Goal: Information Seeking & Learning: Learn about a topic

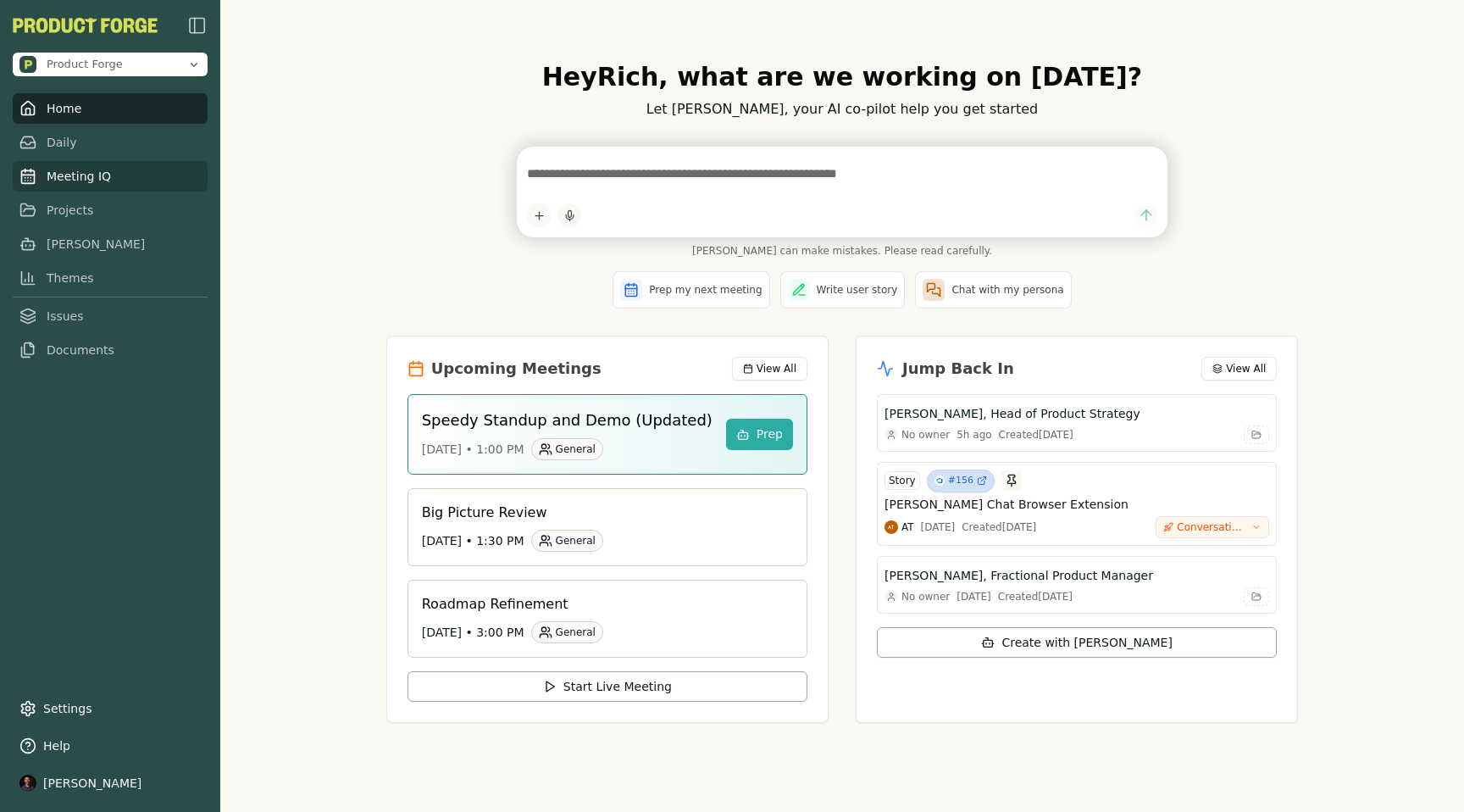
click at [87, 178] on link "Meeting IQ" at bounding box center [110, 176] width 195 height 30
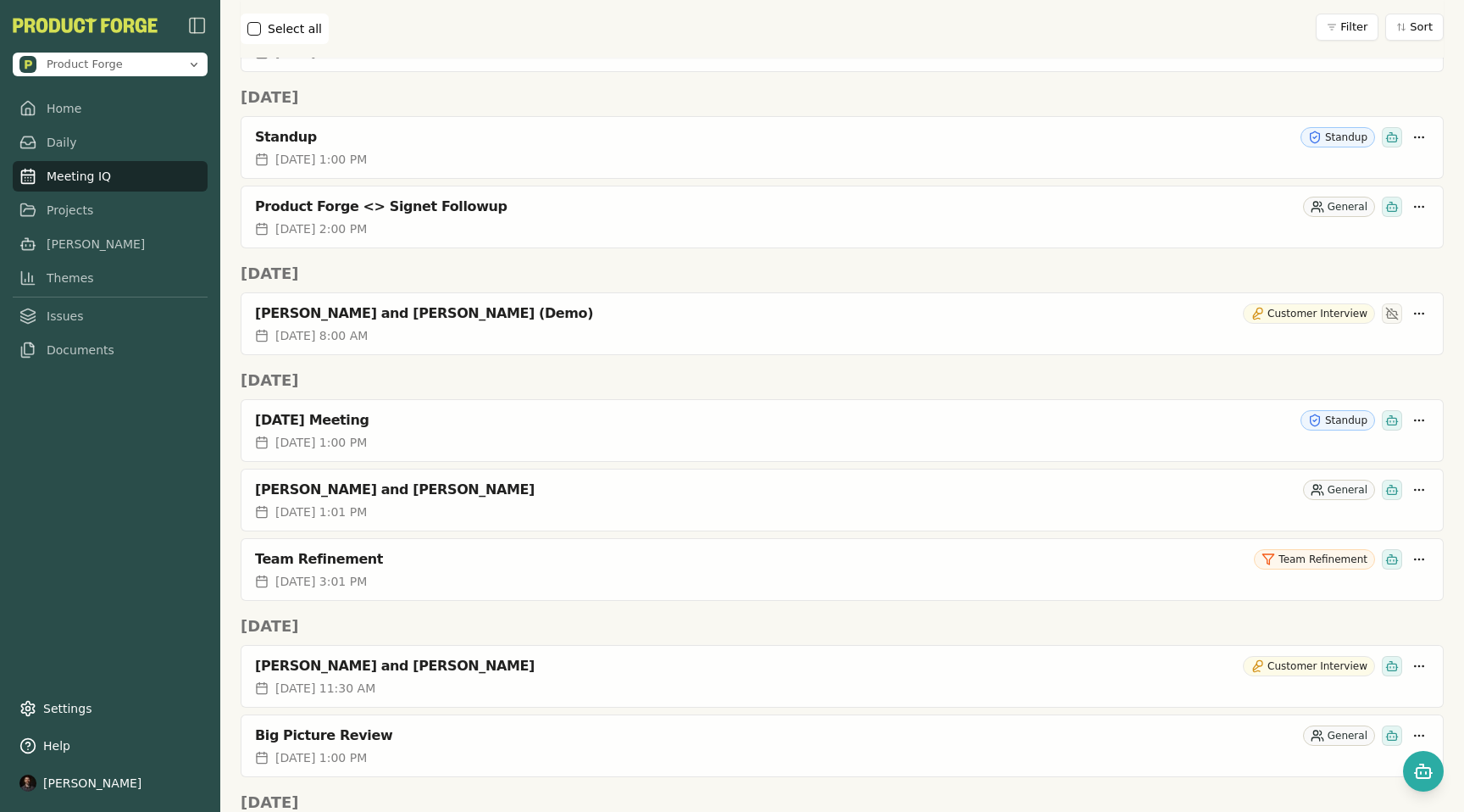
scroll to position [1401, 0]
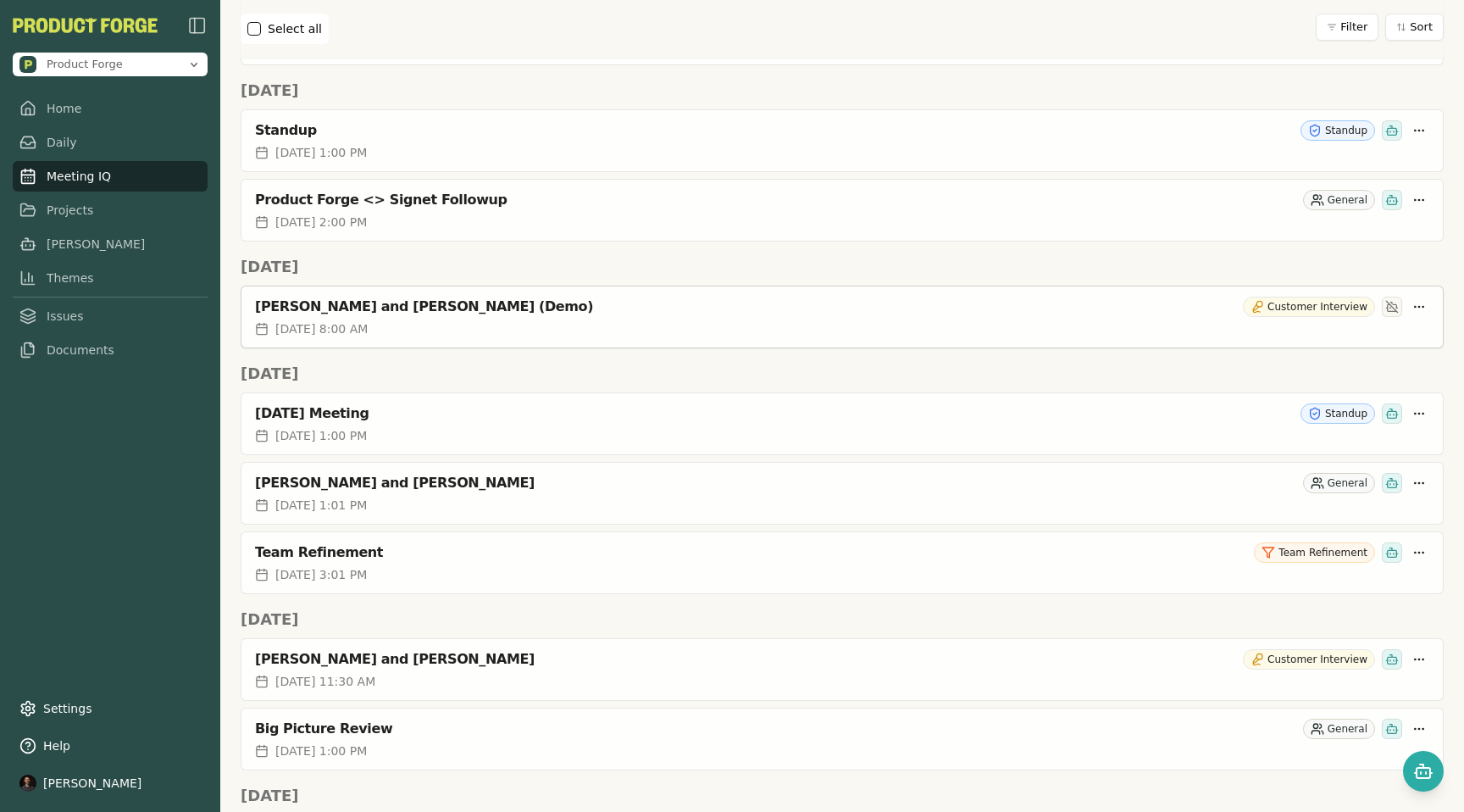
click at [403, 308] on div "[PERSON_NAME] and [PERSON_NAME] (Demo)" at bounding box center [745, 306] width 982 height 17
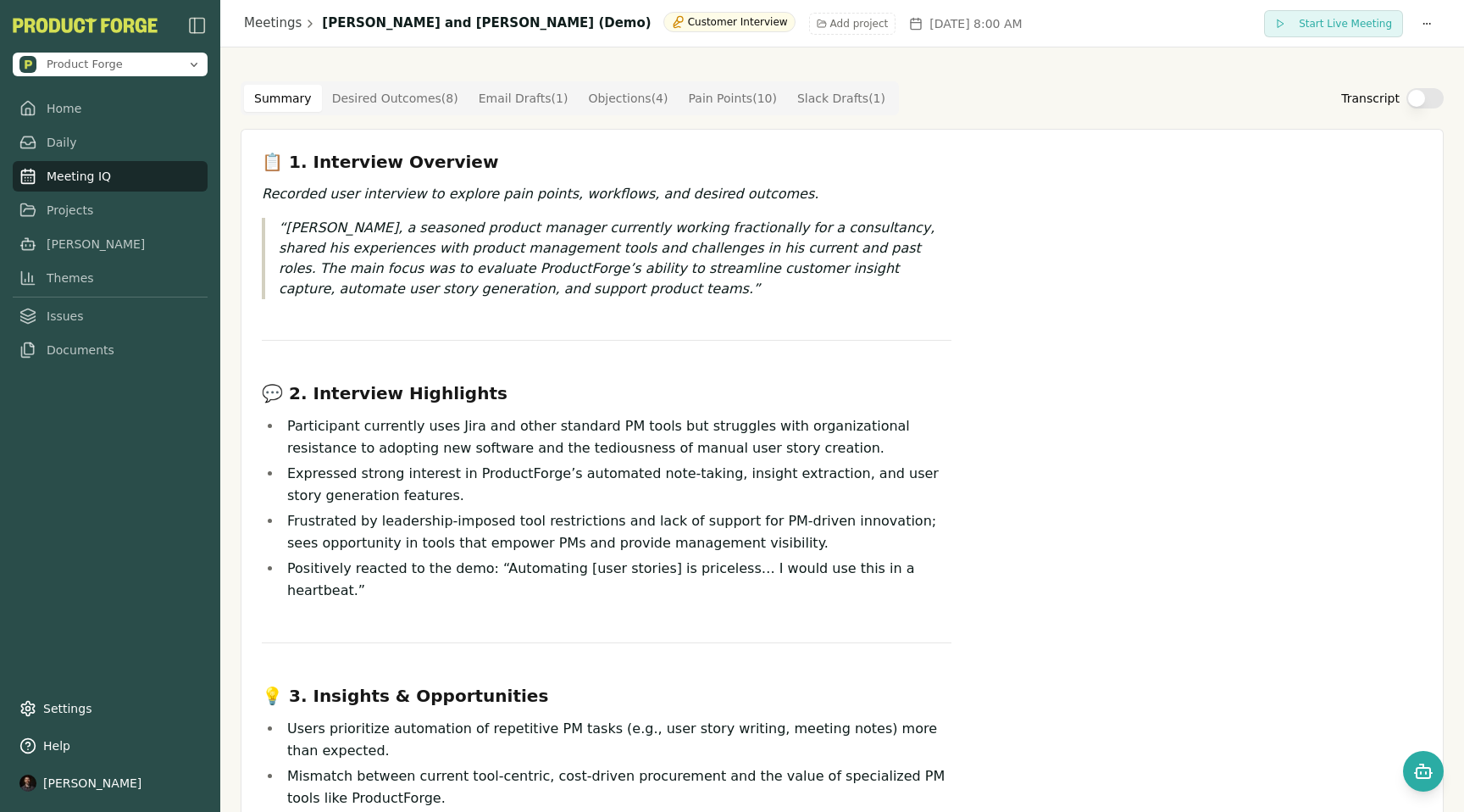
click at [257, 103] on button "Summary" at bounding box center [283, 97] width 78 height 27
click at [404, 96] on Outcome "Desired Outcomes ( 8 )" at bounding box center [395, 97] width 147 height 27
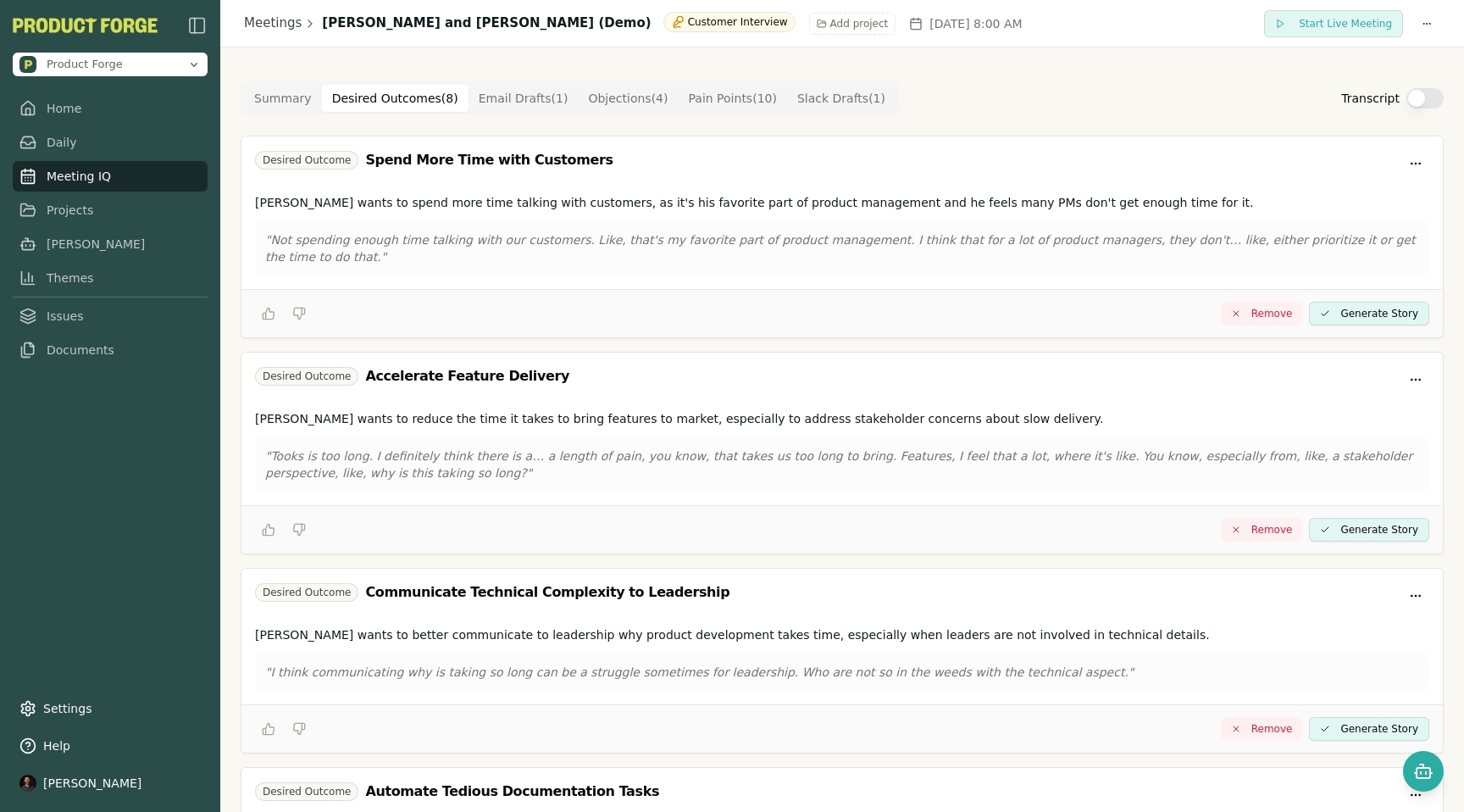
click at [525, 99] on Draft "Email Drafts ( 1 )" at bounding box center [523, 97] width 110 height 27
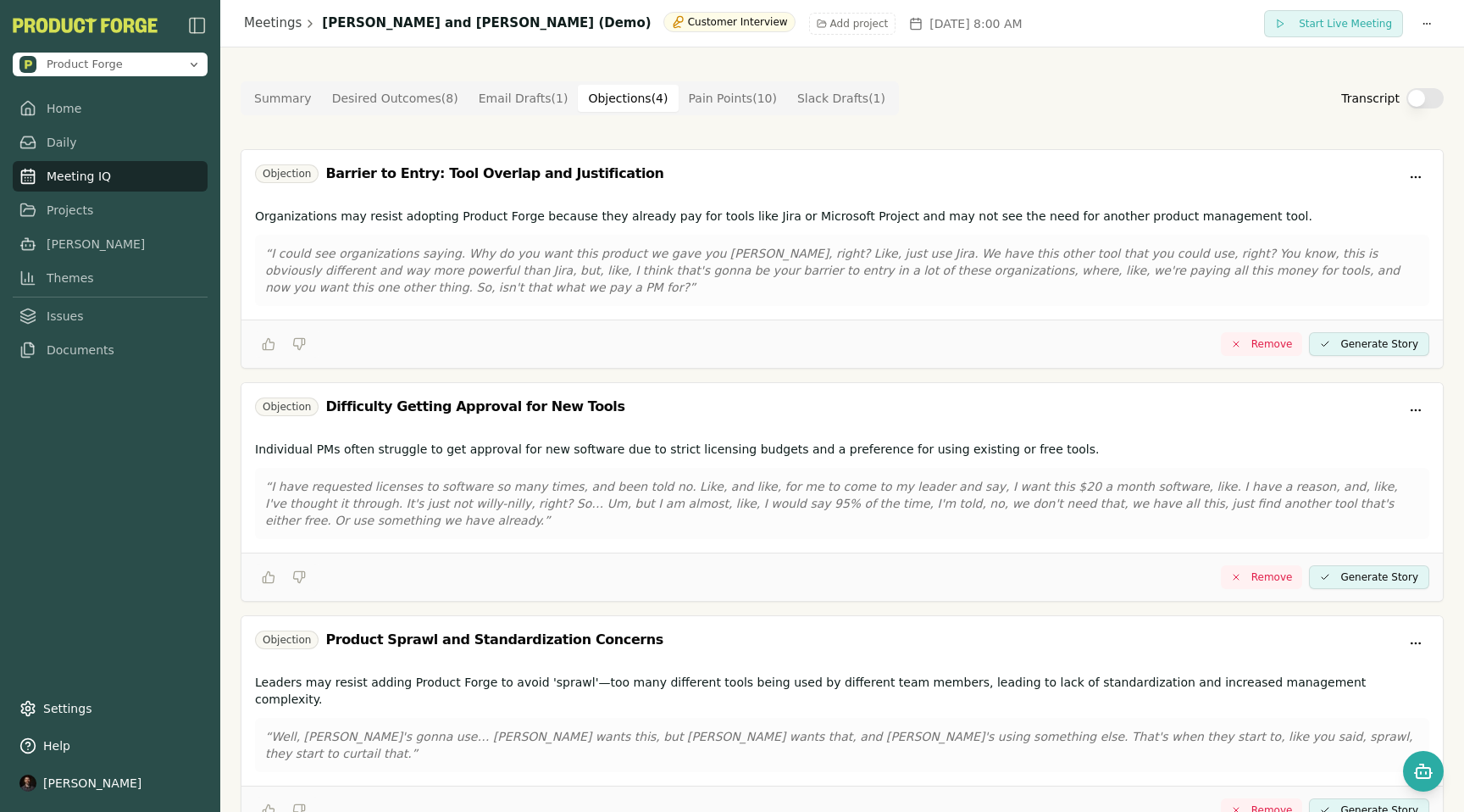
click at [607, 92] on button "Objections ( 4 )" at bounding box center [628, 97] width 100 height 27
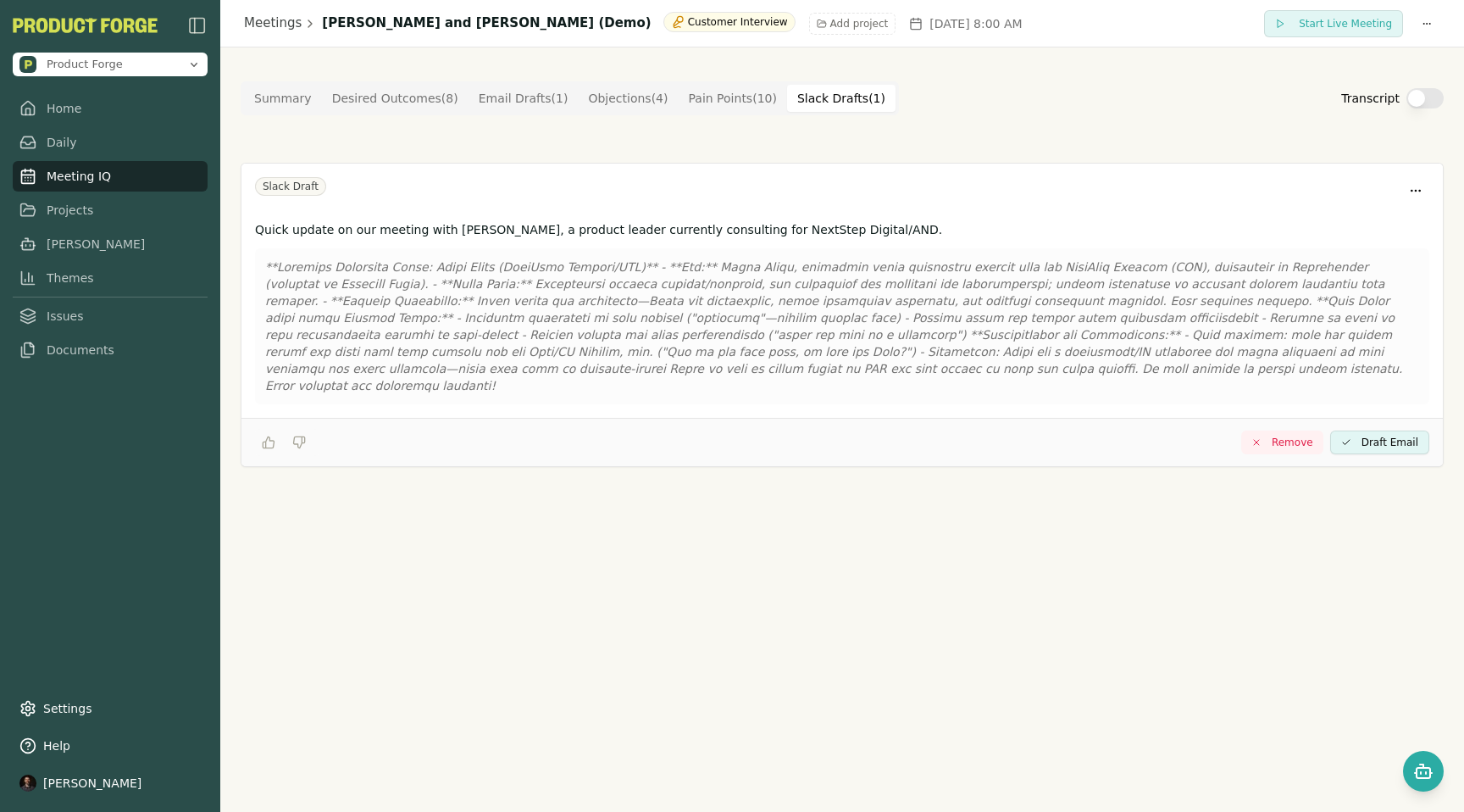
click at [845, 110] on Draft "Slack Drafts ( 1 )" at bounding box center [841, 97] width 109 height 27
click at [709, 90] on Point "Pain Points ( 10 )" at bounding box center [733, 97] width 109 height 27
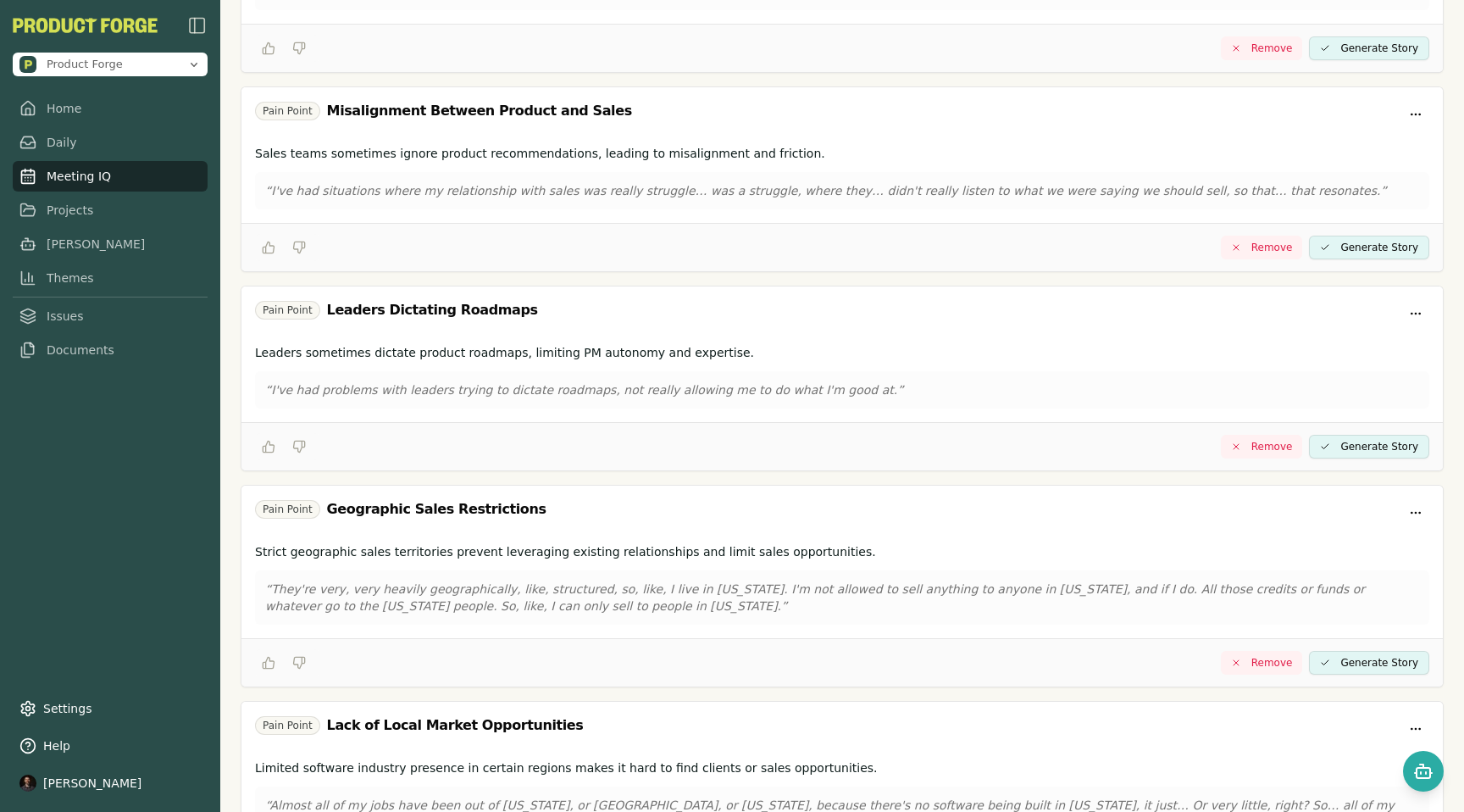
scroll to position [1512, 0]
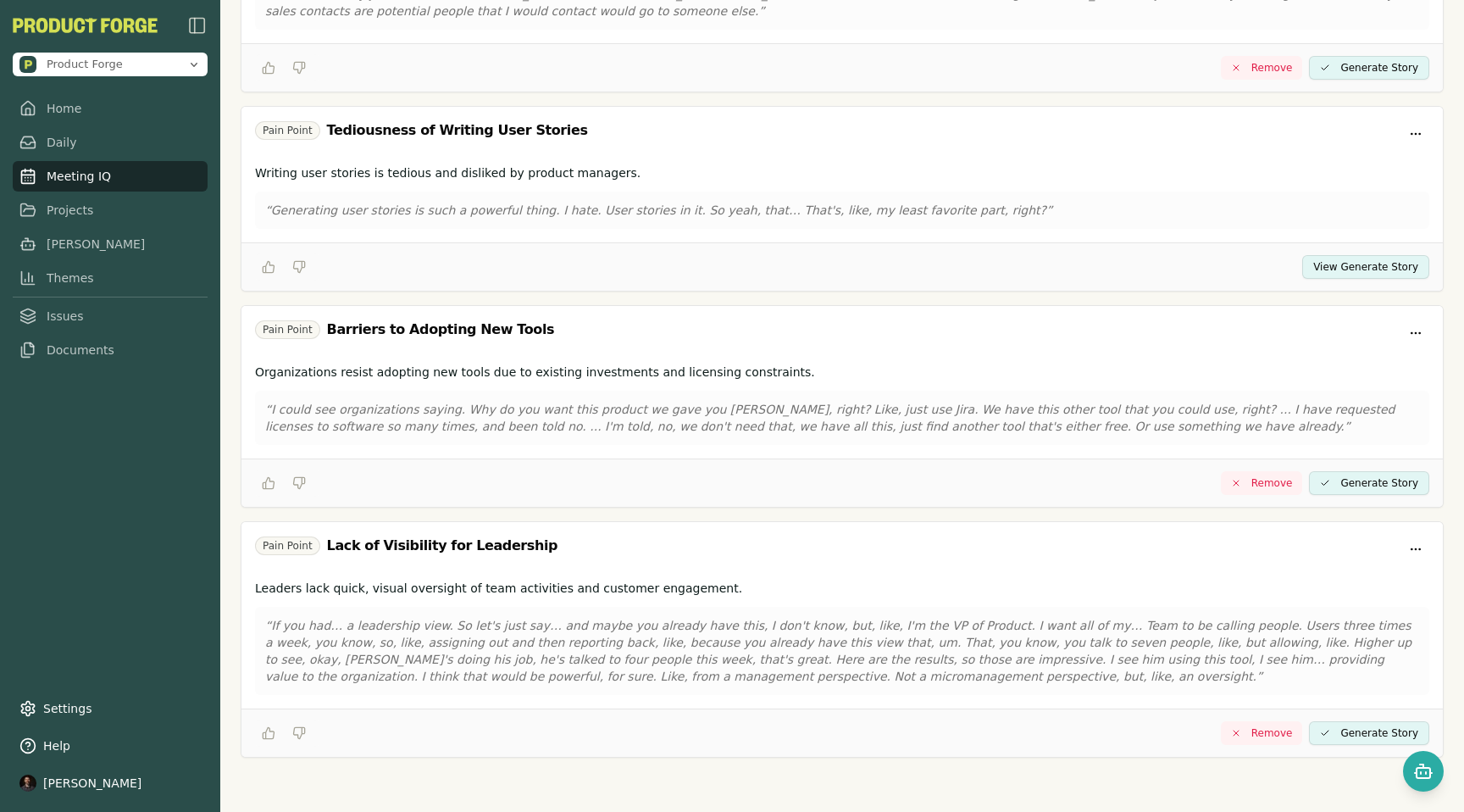
click at [1361, 272] on button "View Generate Story" at bounding box center [1366, 266] width 127 height 23
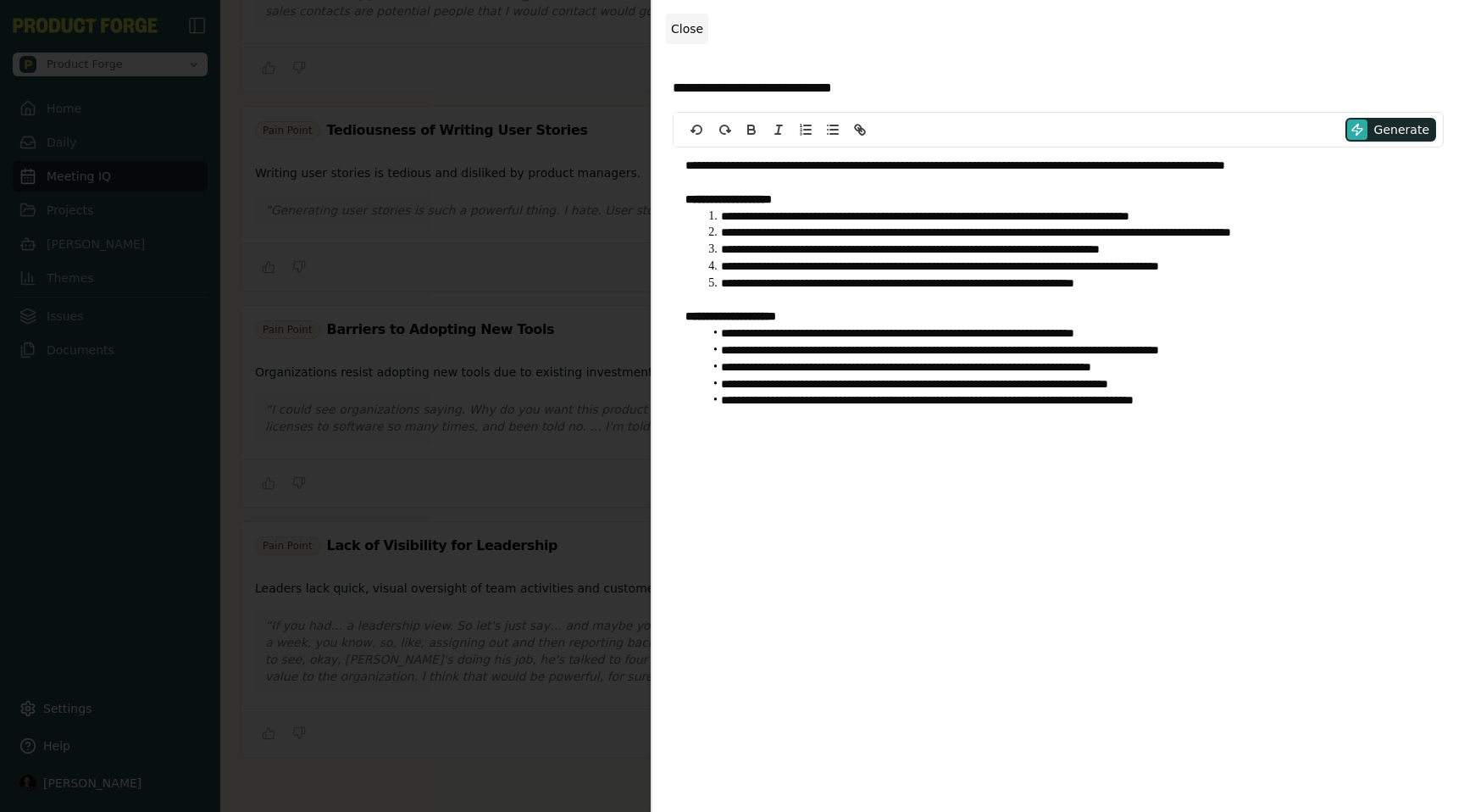
click at [679, 29] on span "Close" at bounding box center [687, 29] width 32 height 14
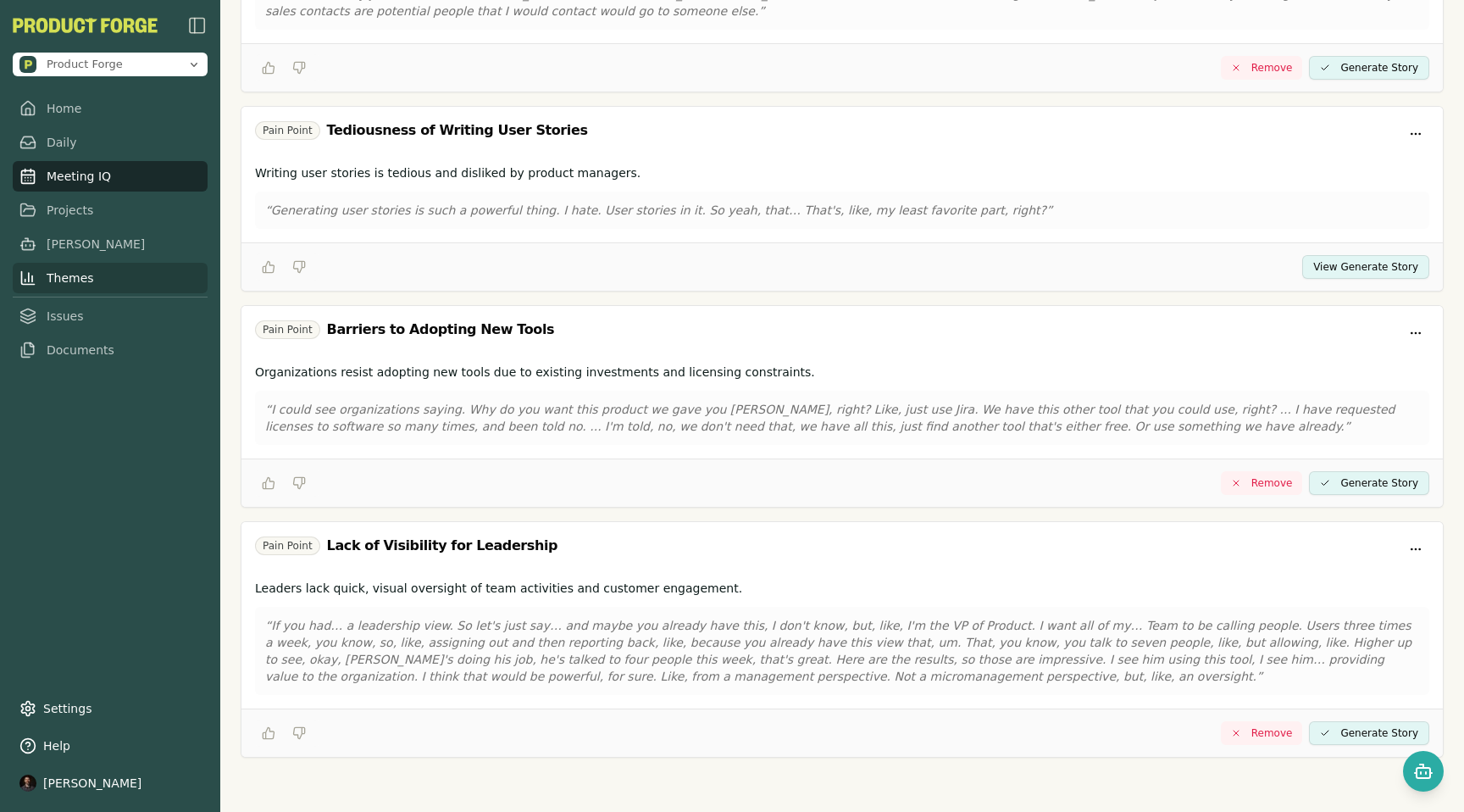
click at [50, 276] on link "Themes" at bounding box center [110, 277] width 195 height 30
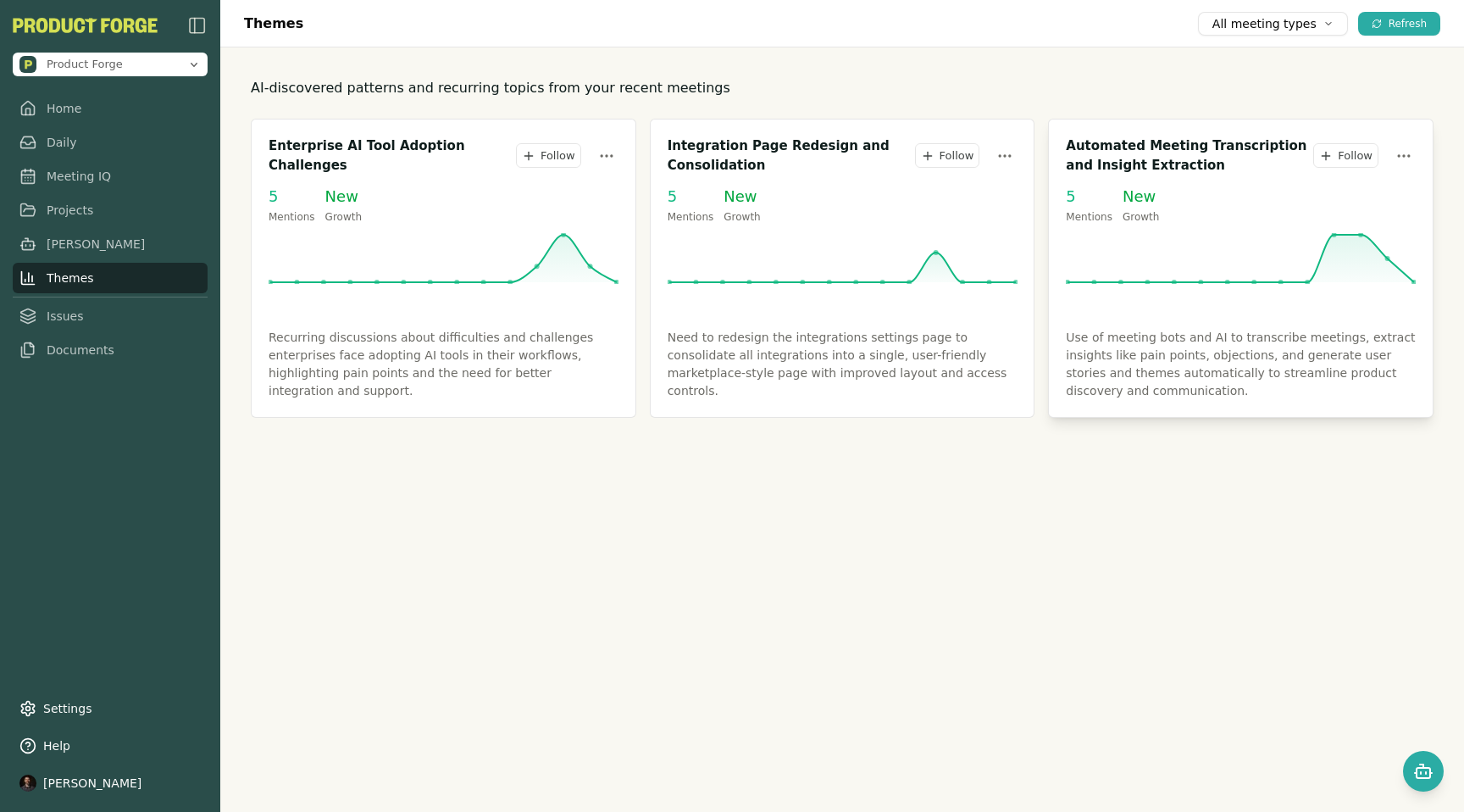
click at [1255, 198] on div "5 Mentions New Growth" at bounding box center [1241, 203] width 350 height 38
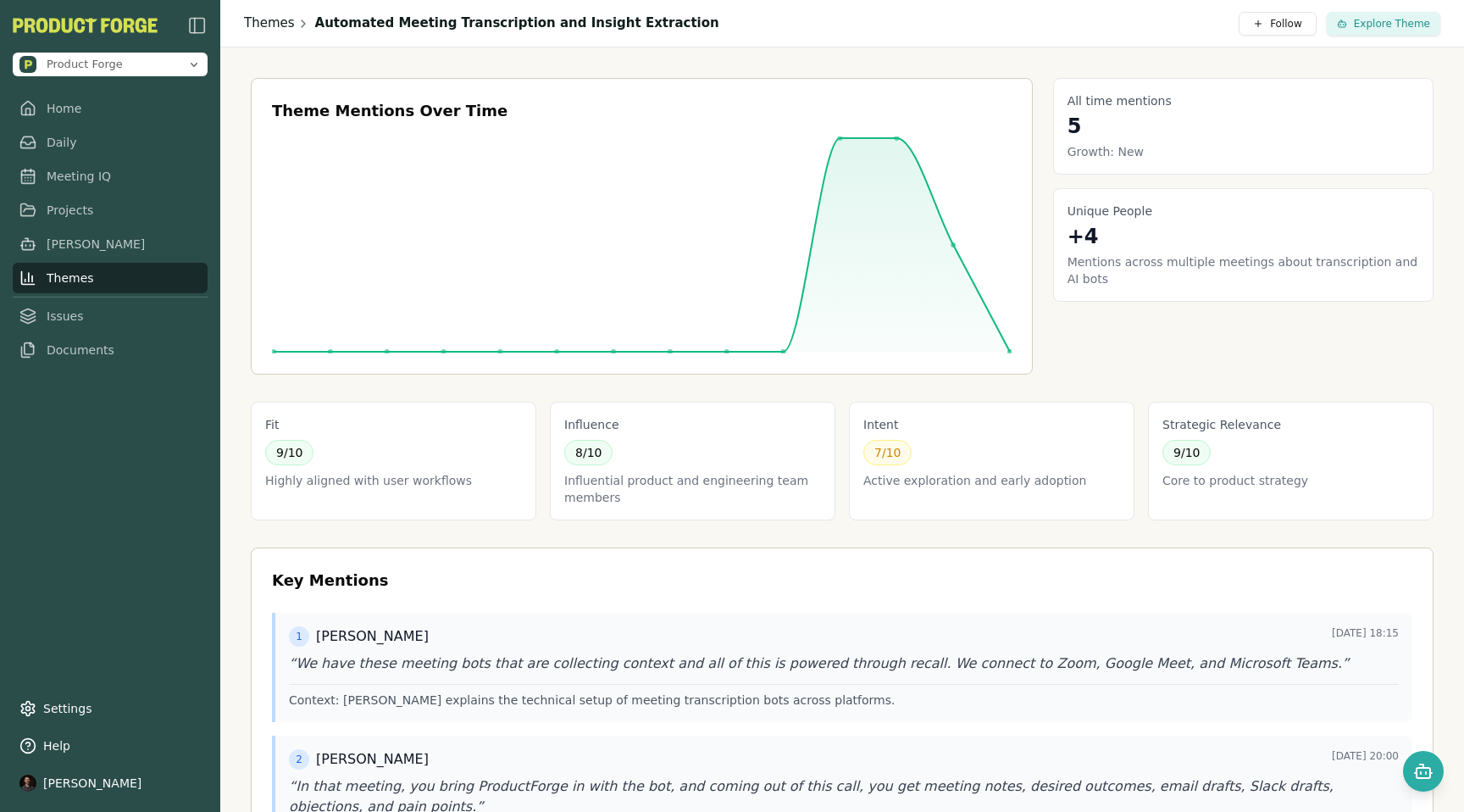
click at [263, 18] on link "Themes" at bounding box center [270, 23] width 50 height 19
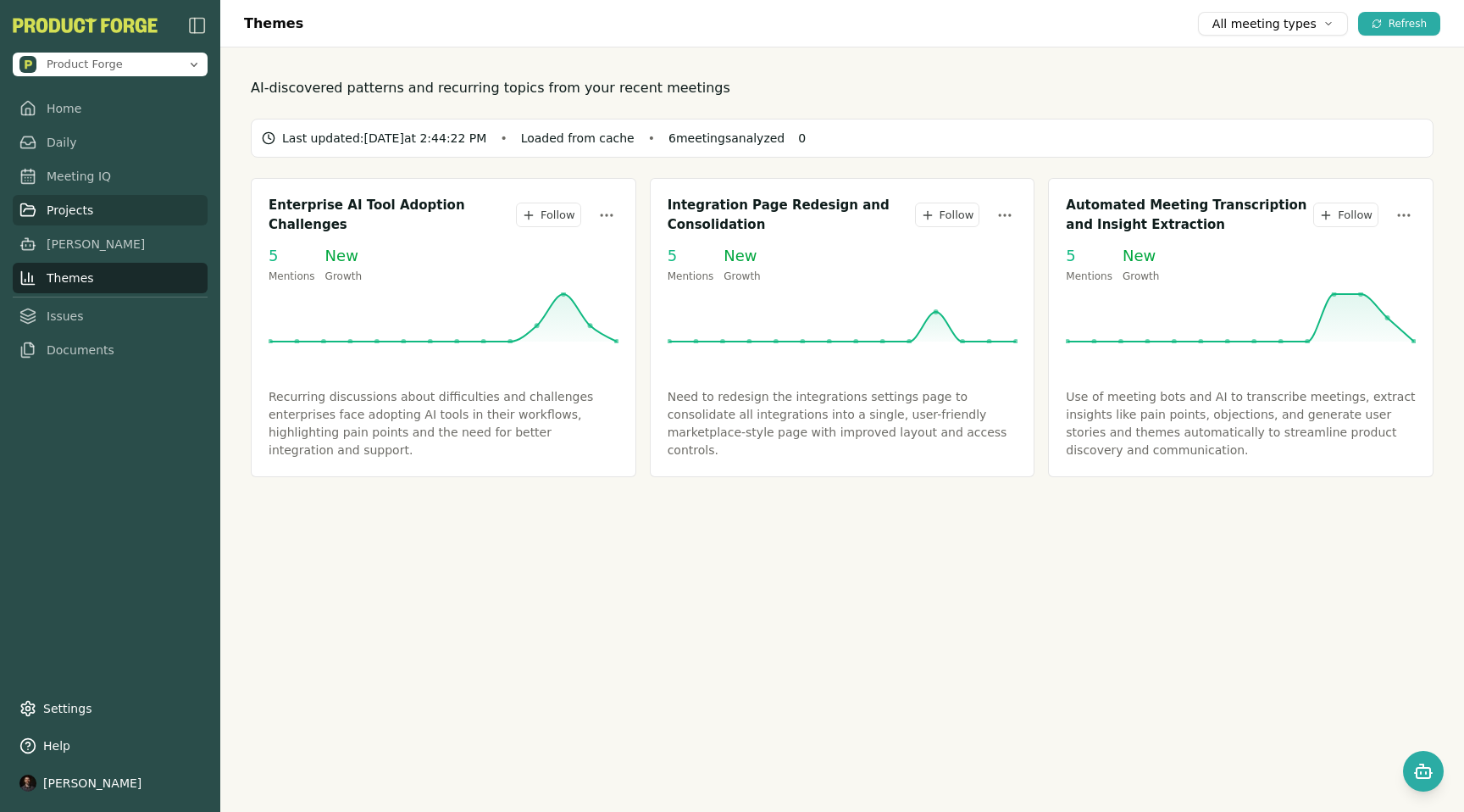
click at [55, 211] on link "Projects" at bounding box center [110, 210] width 195 height 30
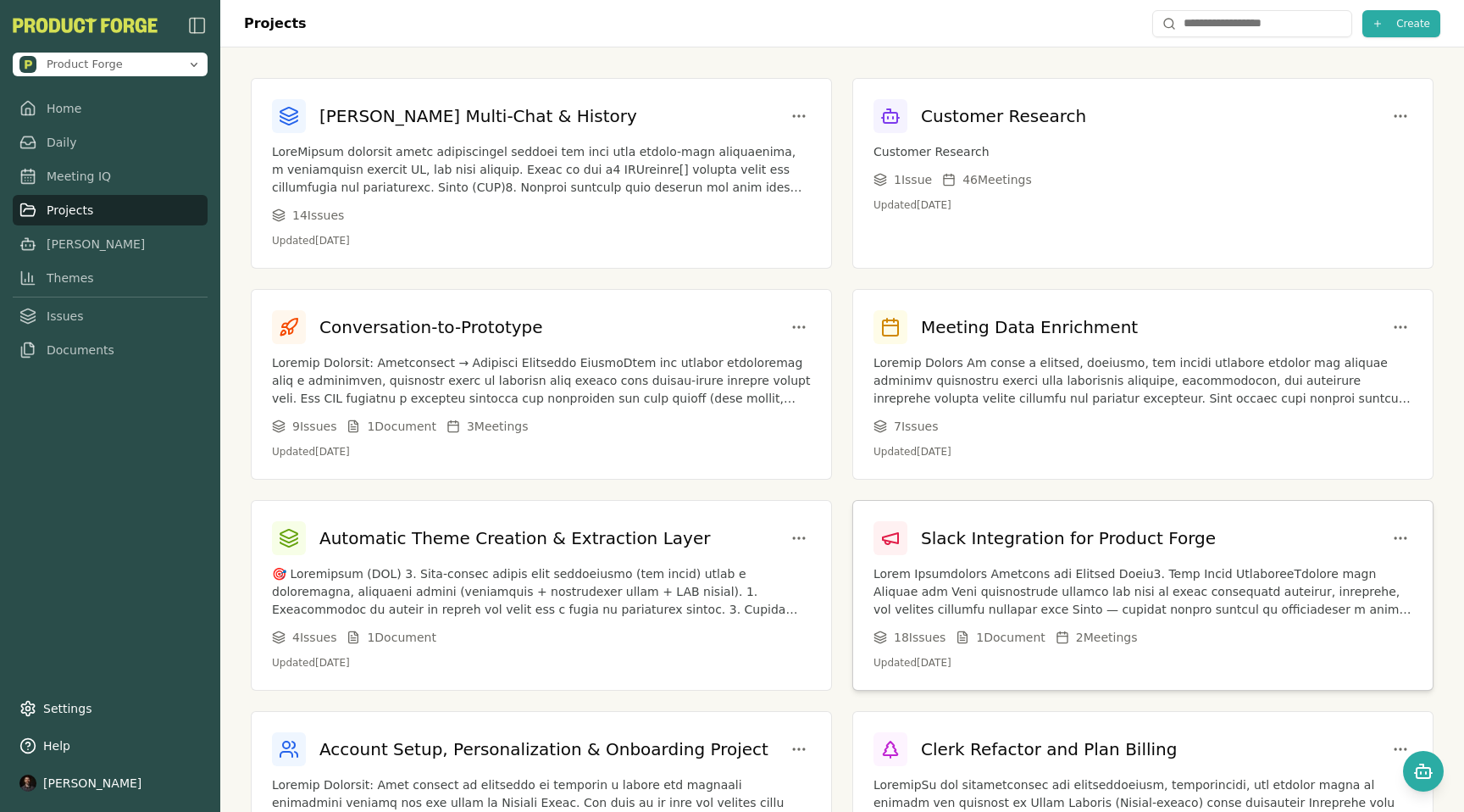
click at [1139, 568] on p at bounding box center [1143, 591] width 539 height 53
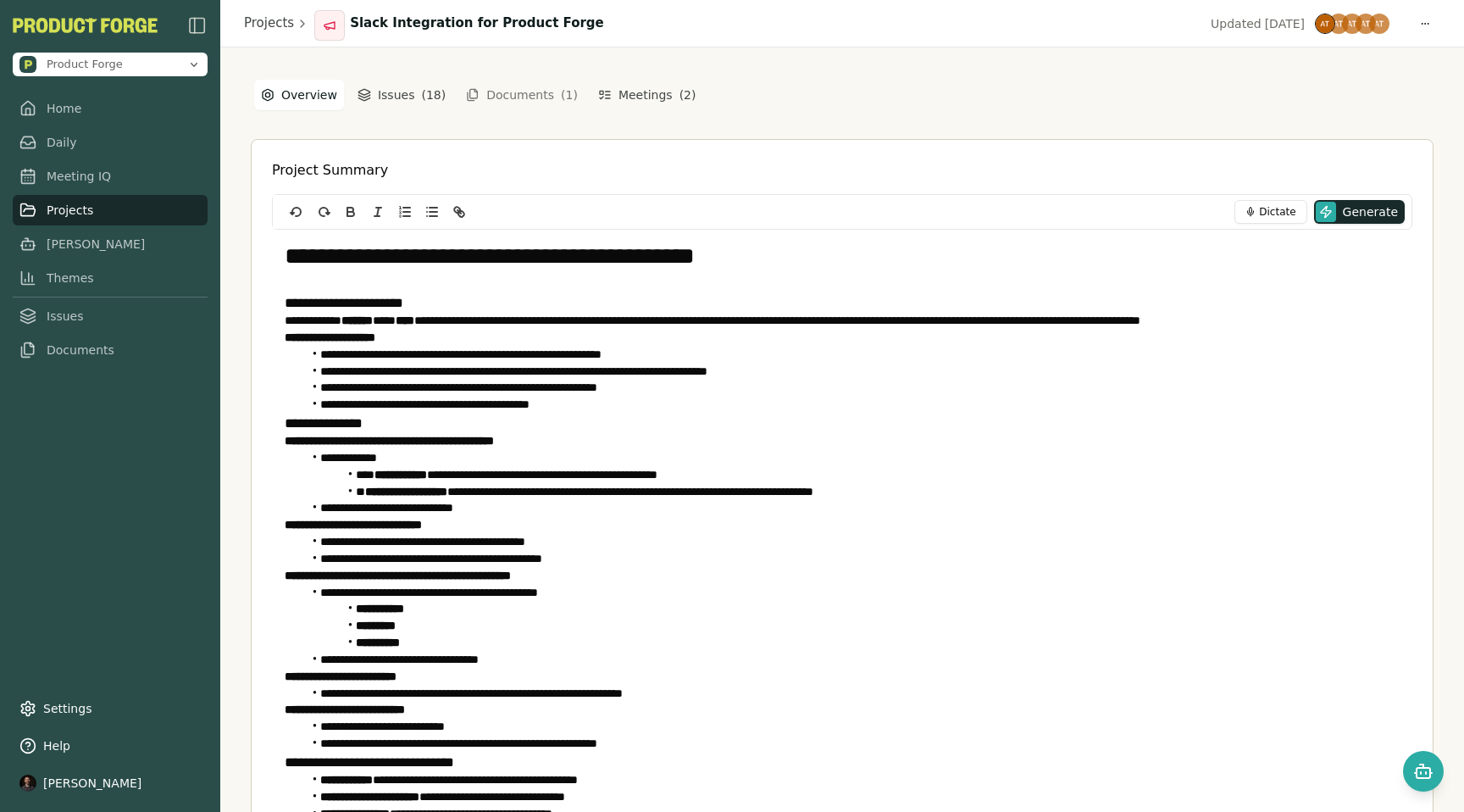
click at [1358, 90] on div "**********" at bounding box center [842, 486] width 1183 height 815
click at [1426, 772] on icon "Open chat" at bounding box center [1426, 773] width 0 height 2
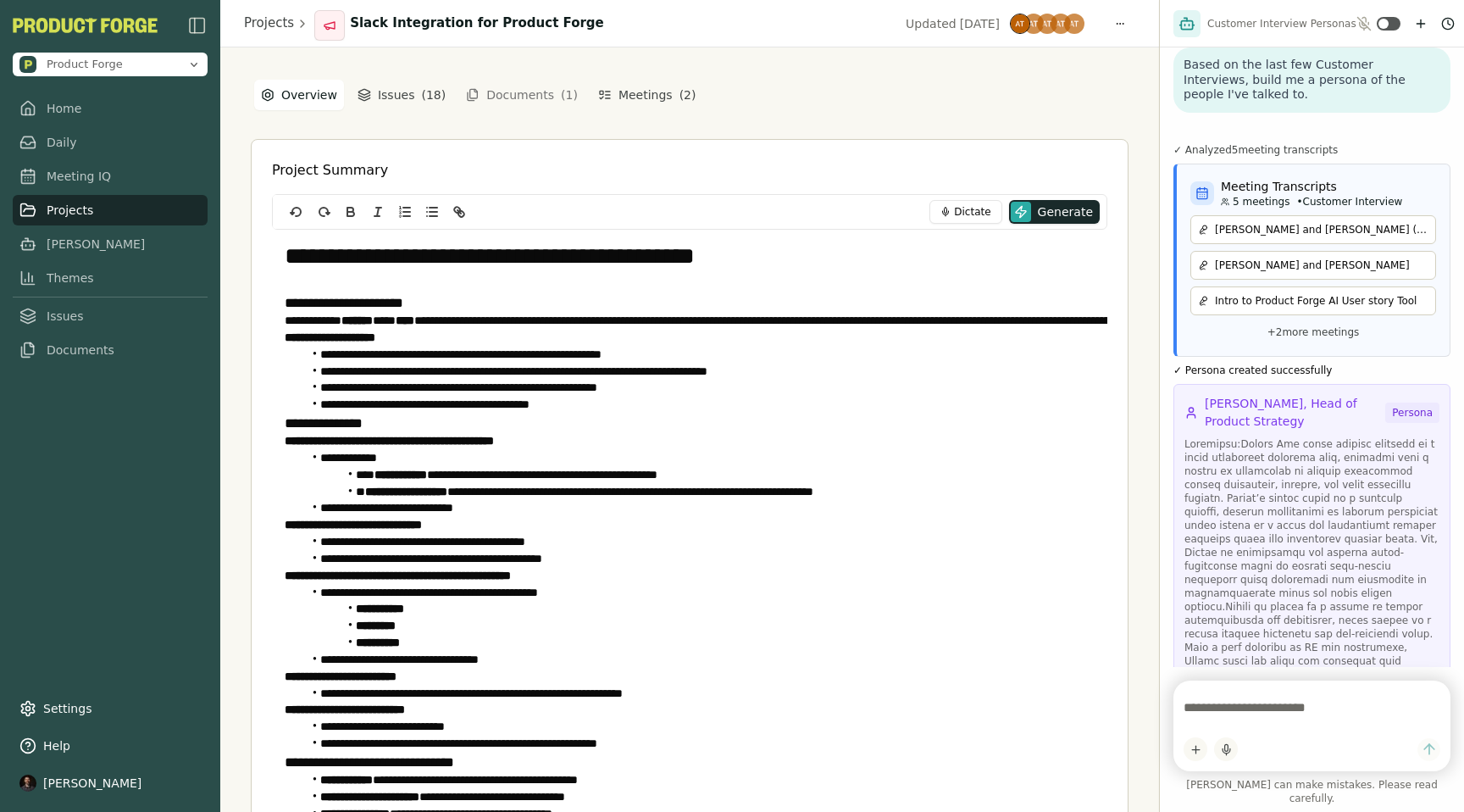
scroll to position [5242, 0]
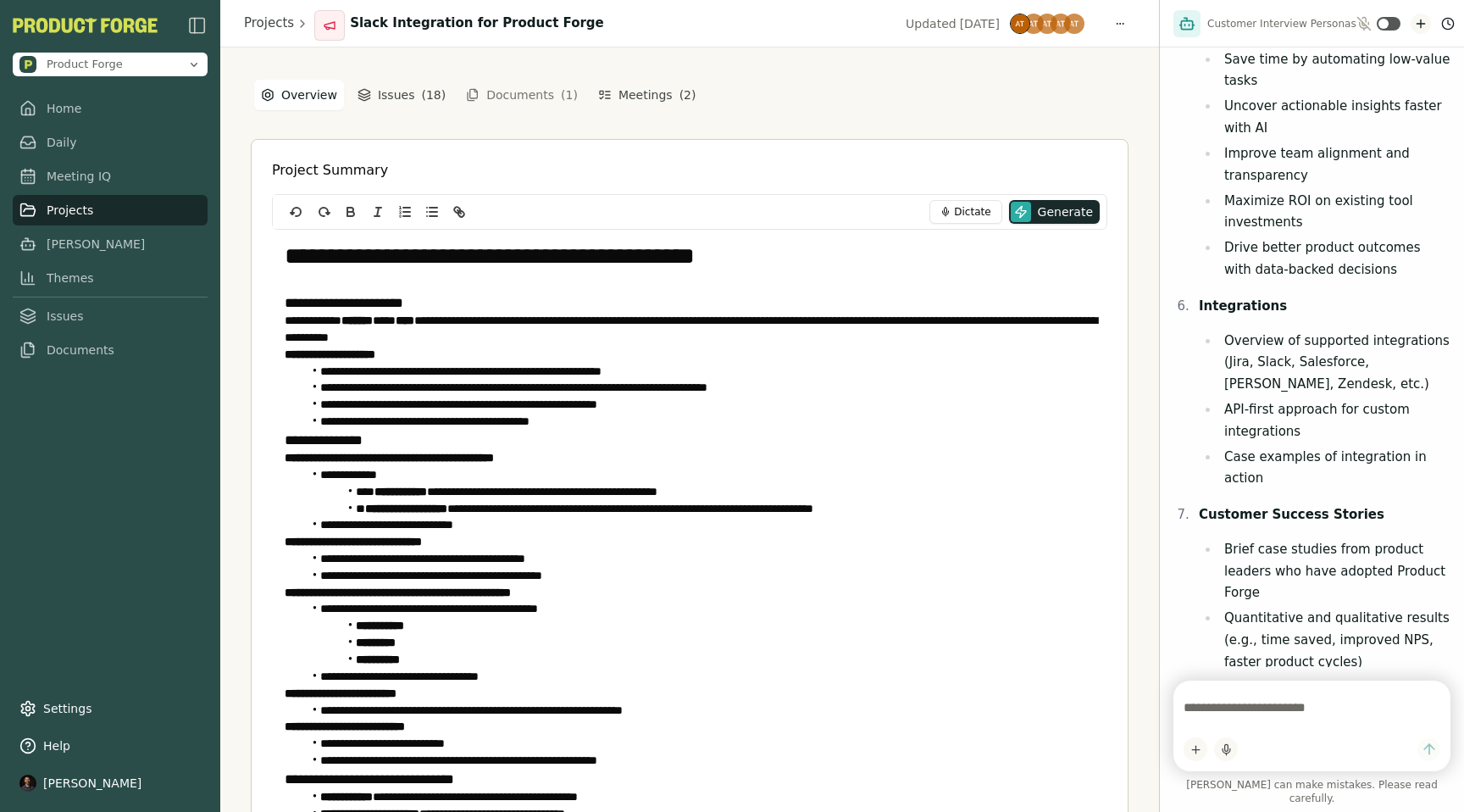
click at [1414, 20] on icon "New chat" at bounding box center [1421, 23] width 14 height 14
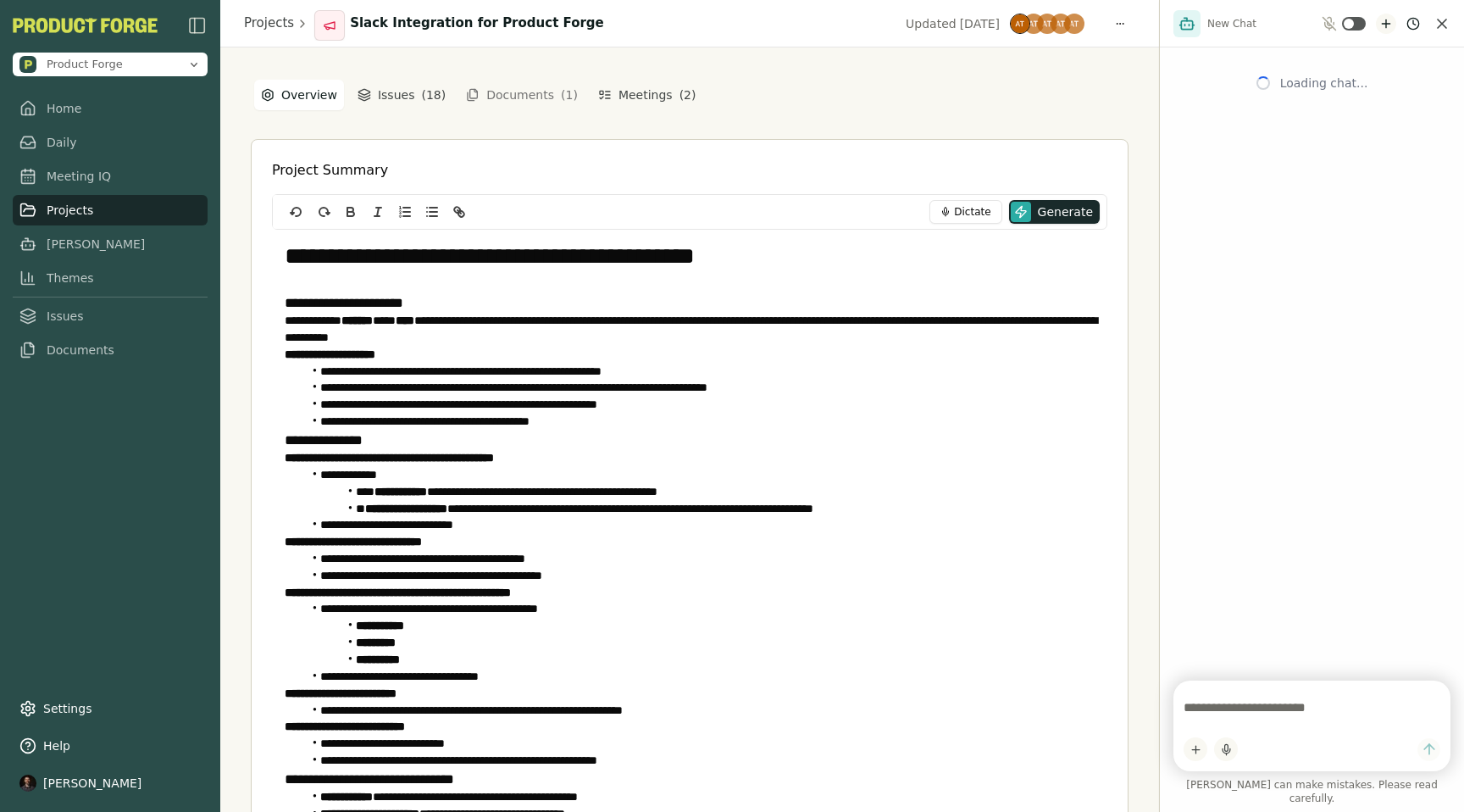
scroll to position [0, 0]
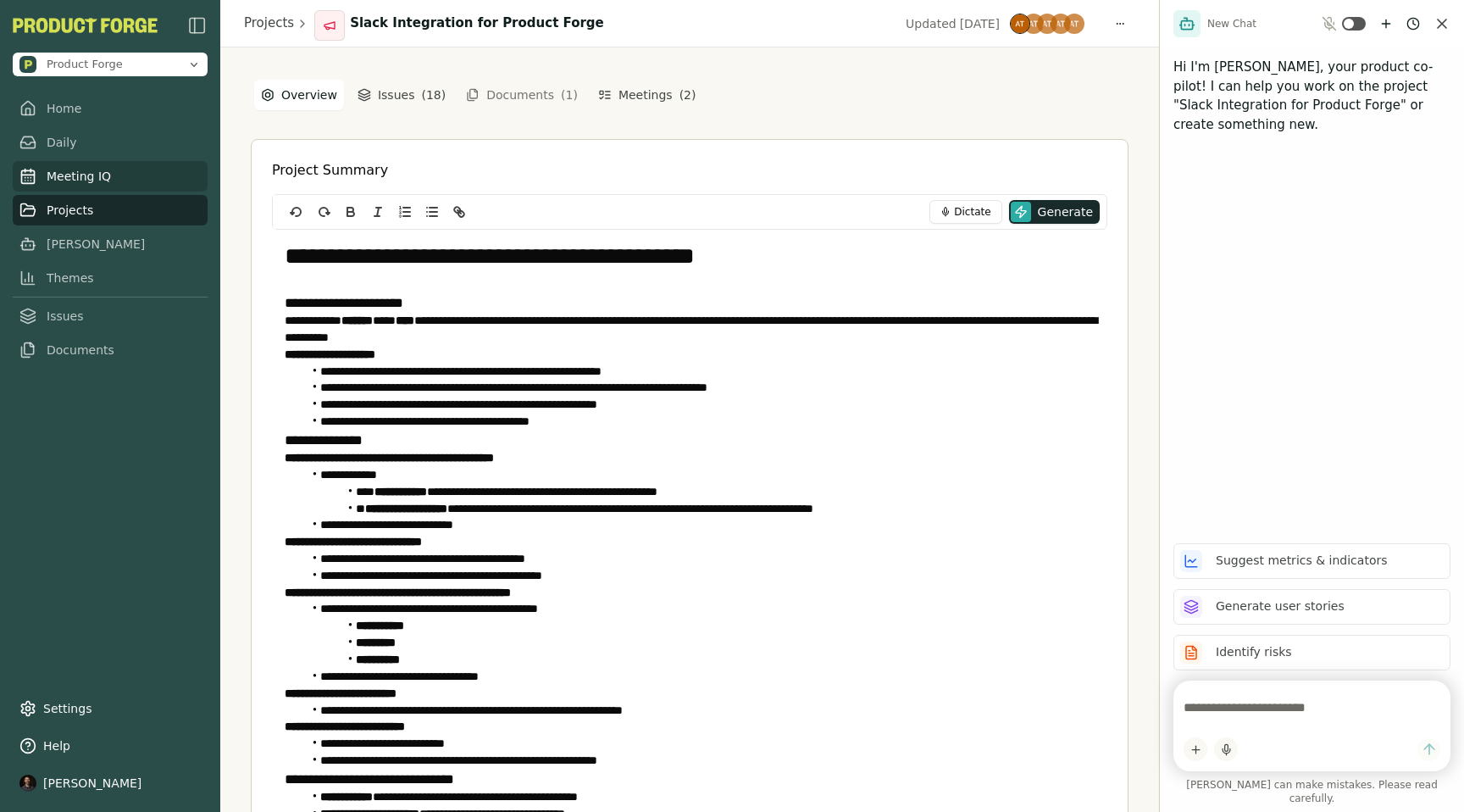
click at [95, 175] on link "Meeting IQ" at bounding box center [110, 176] width 195 height 30
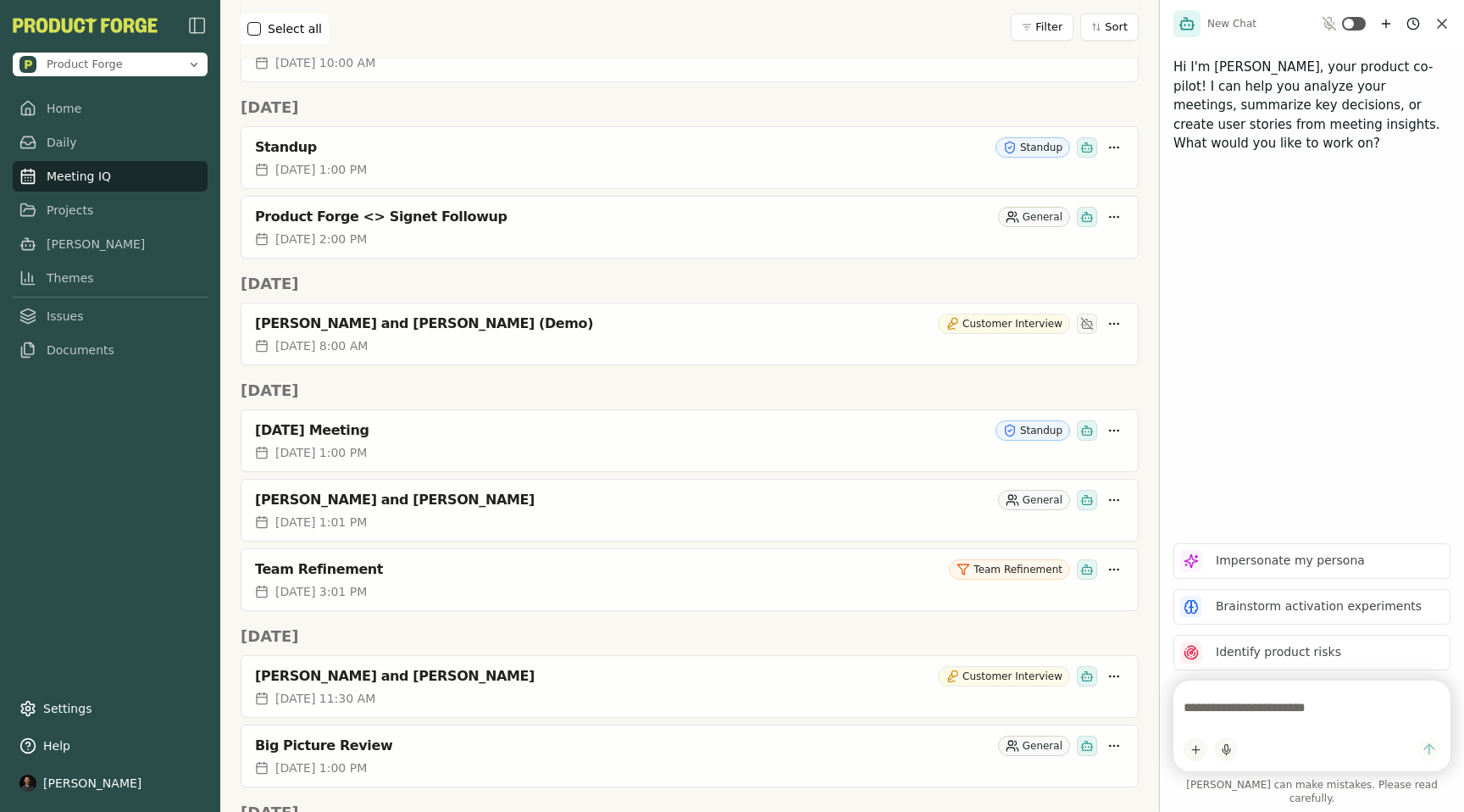
scroll to position [1408, 0]
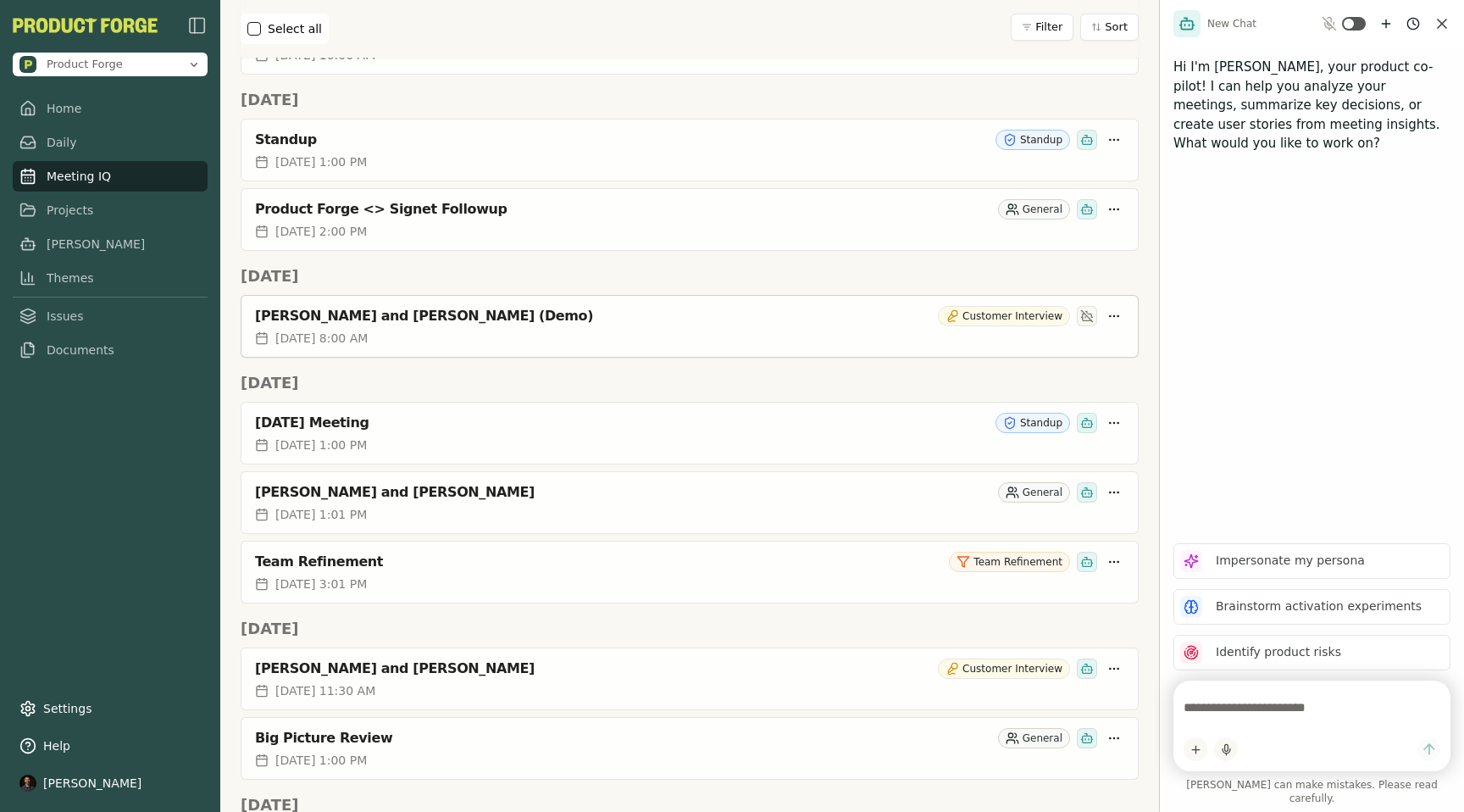
click at [461, 309] on div "[PERSON_NAME] and [PERSON_NAME] (Demo) Customer Interview" at bounding box center [689, 312] width 896 height 34
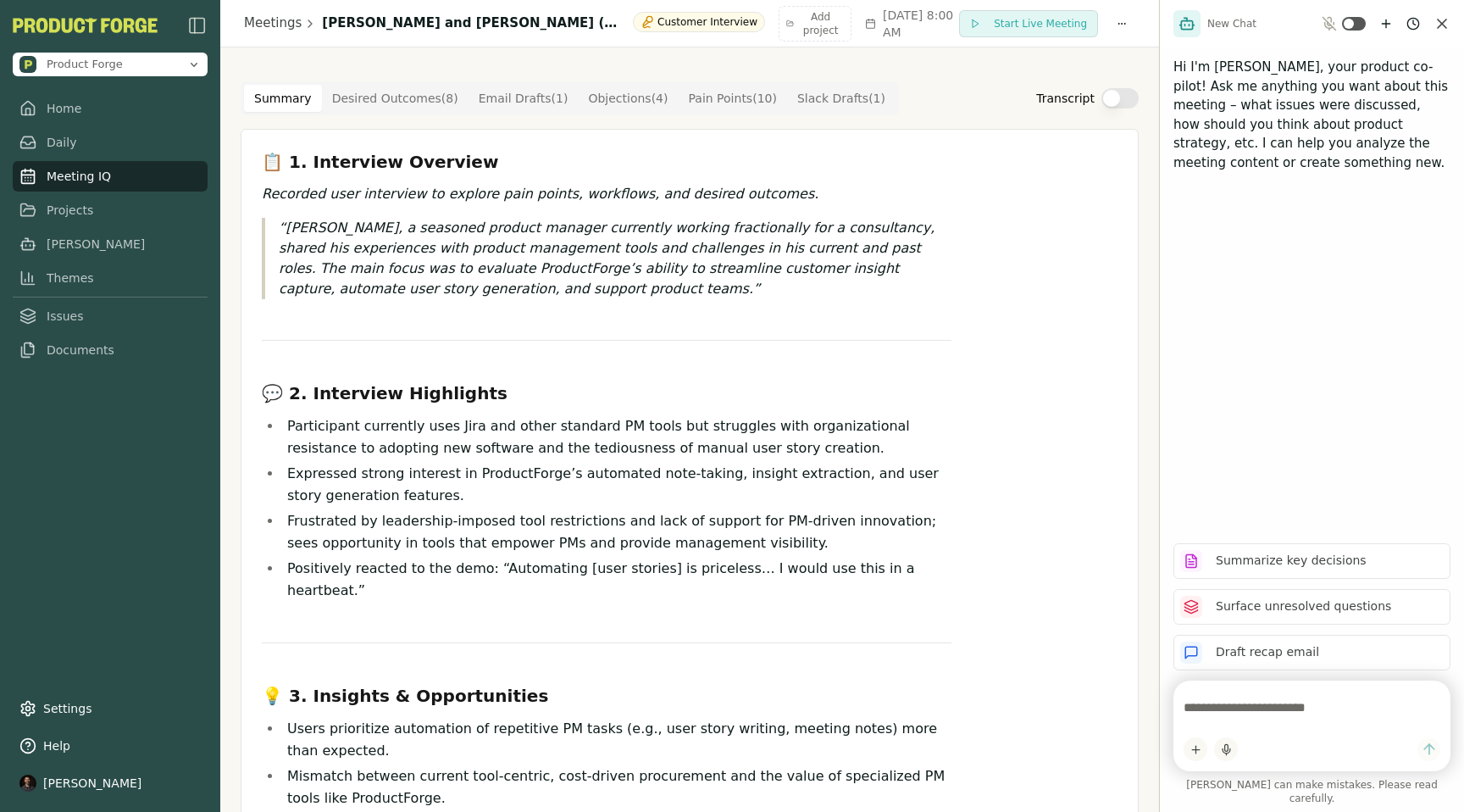
click at [1235, 702] on div at bounding box center [1312, 726] width 277 height 90
click at [1231, 722] on textarea at bounding box center [1312, 707] width 256 height 34
type textarea "**********"
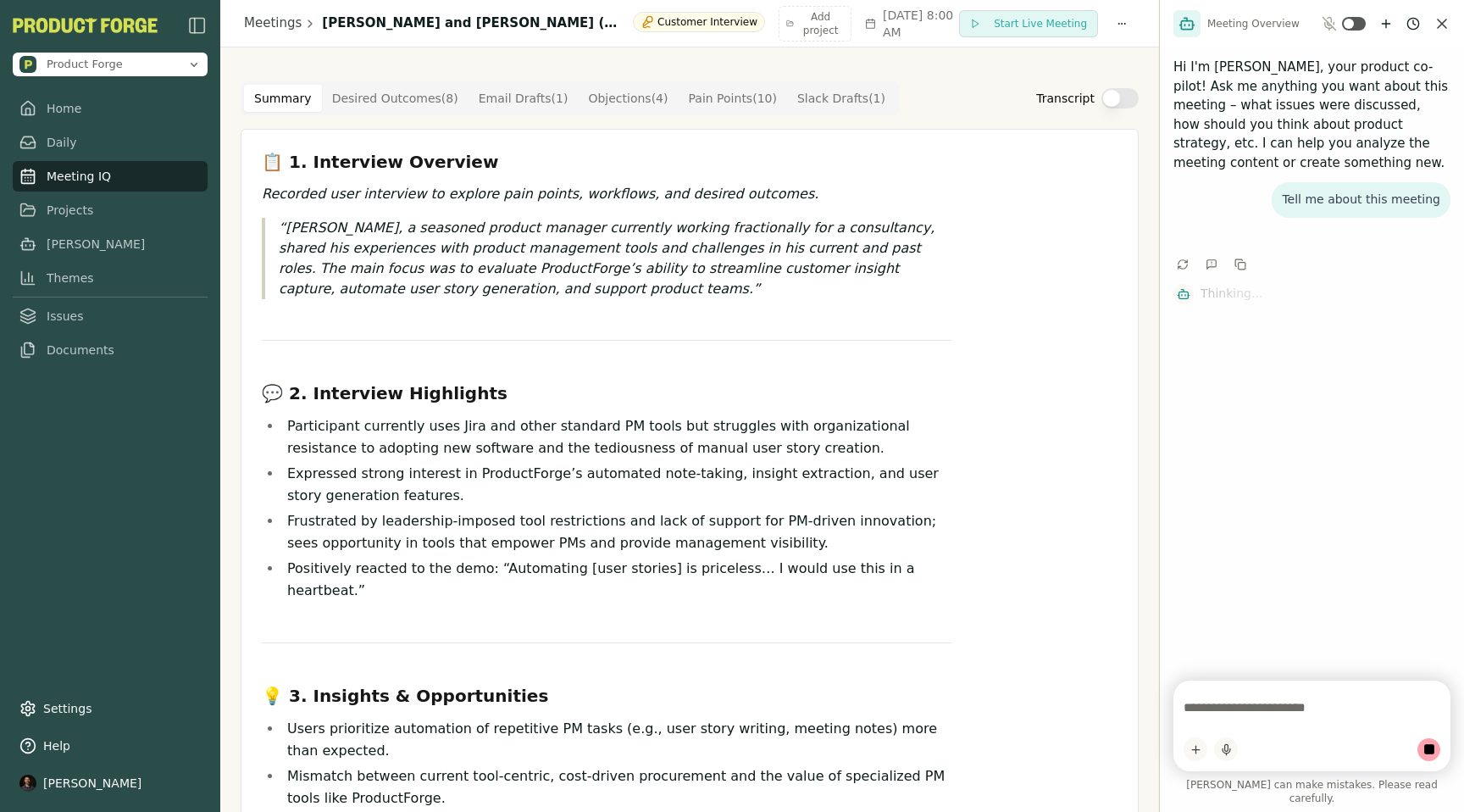
click at [1272, 724] on textarea at bounding box center [1312, 707] width 256 height 34
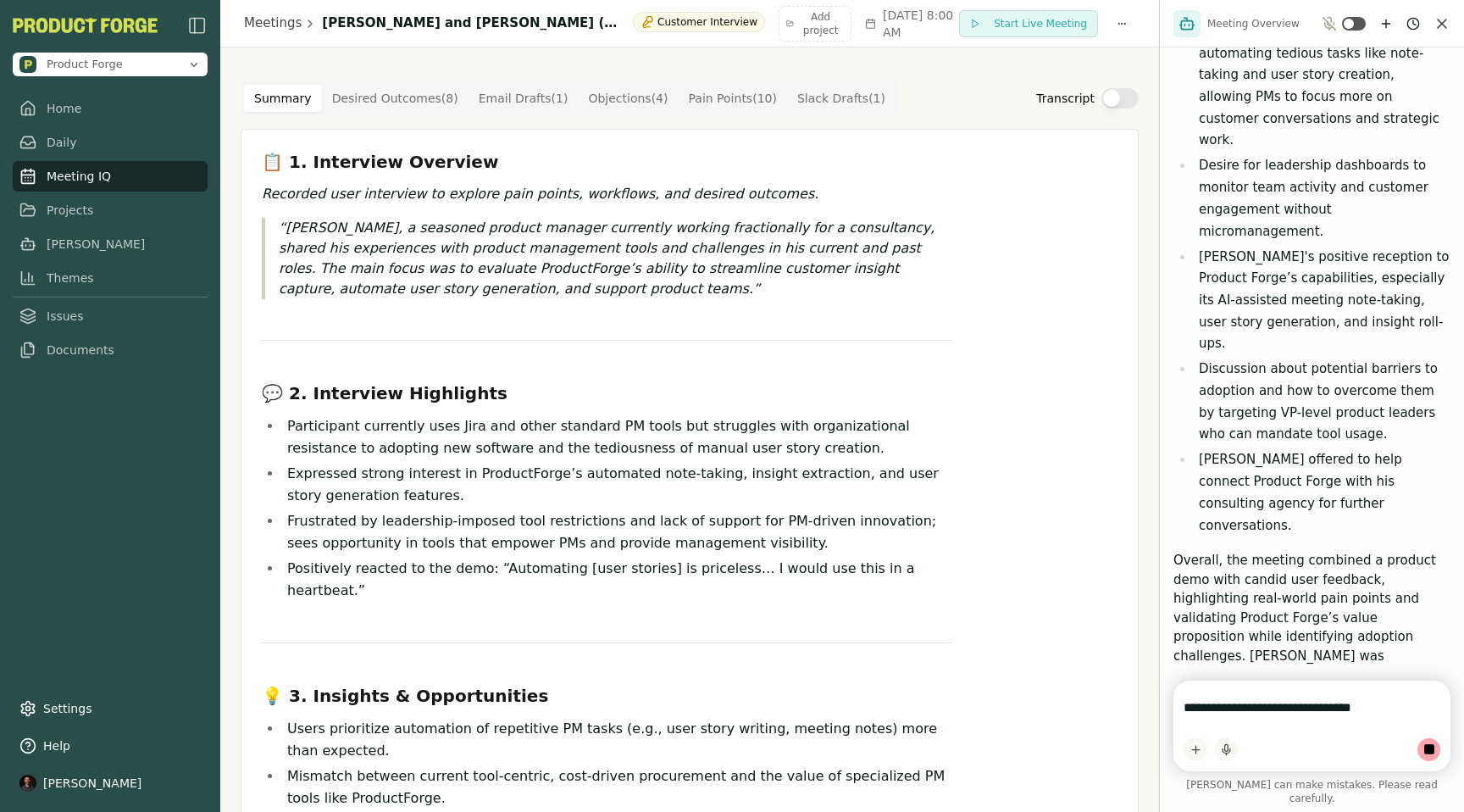
scroll to position [889, 0]
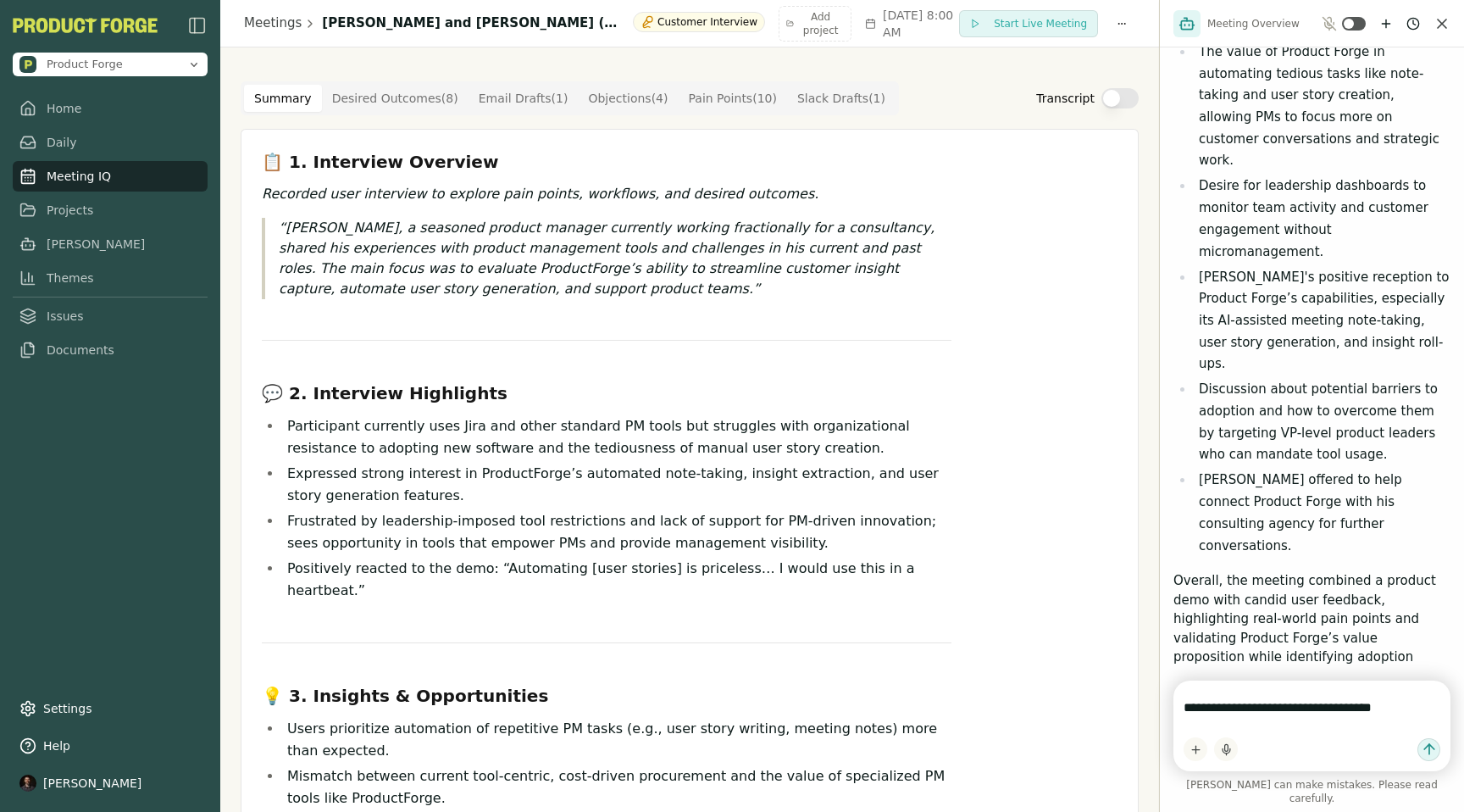
type textarea "**********"
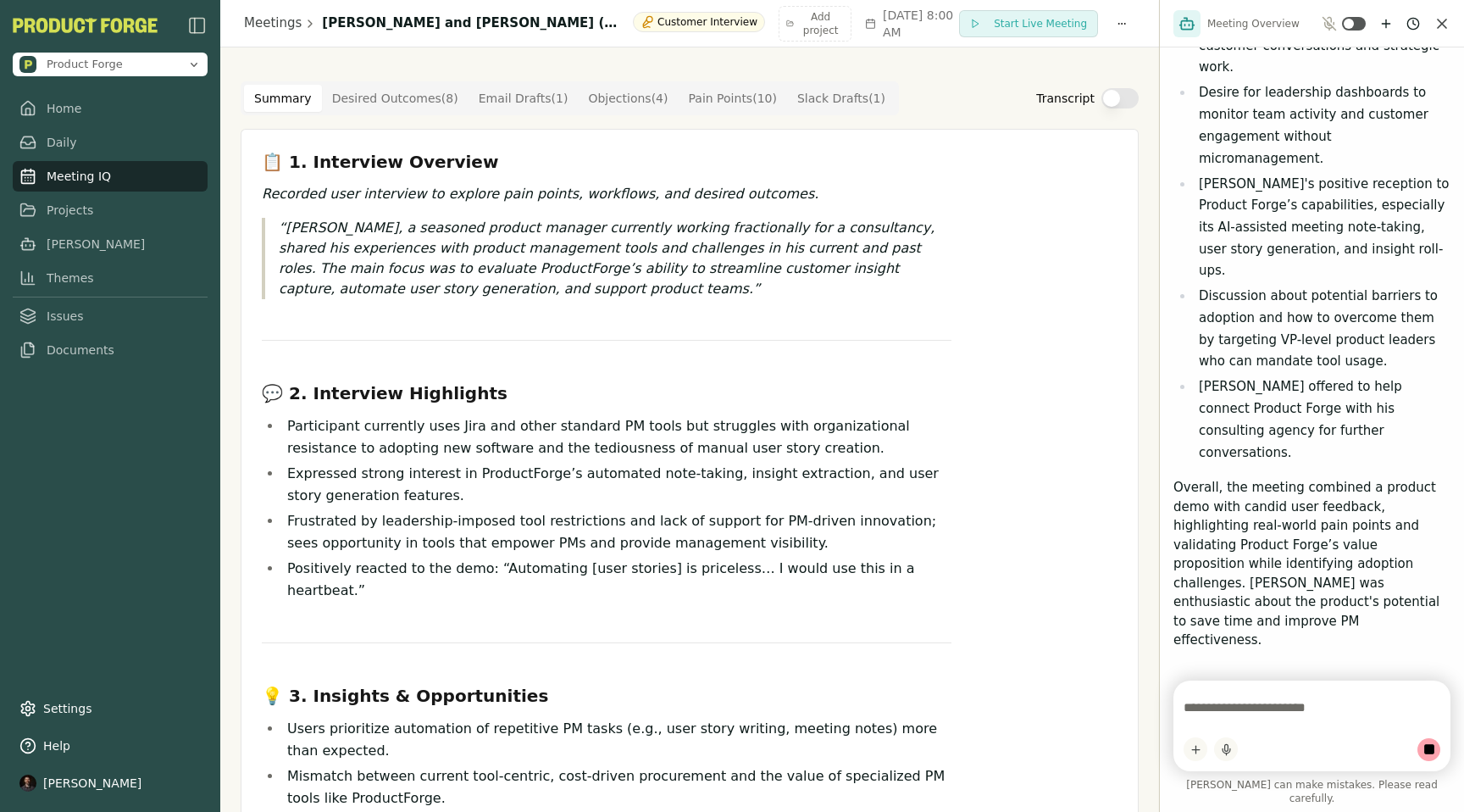
scroll to position [1007, 0]
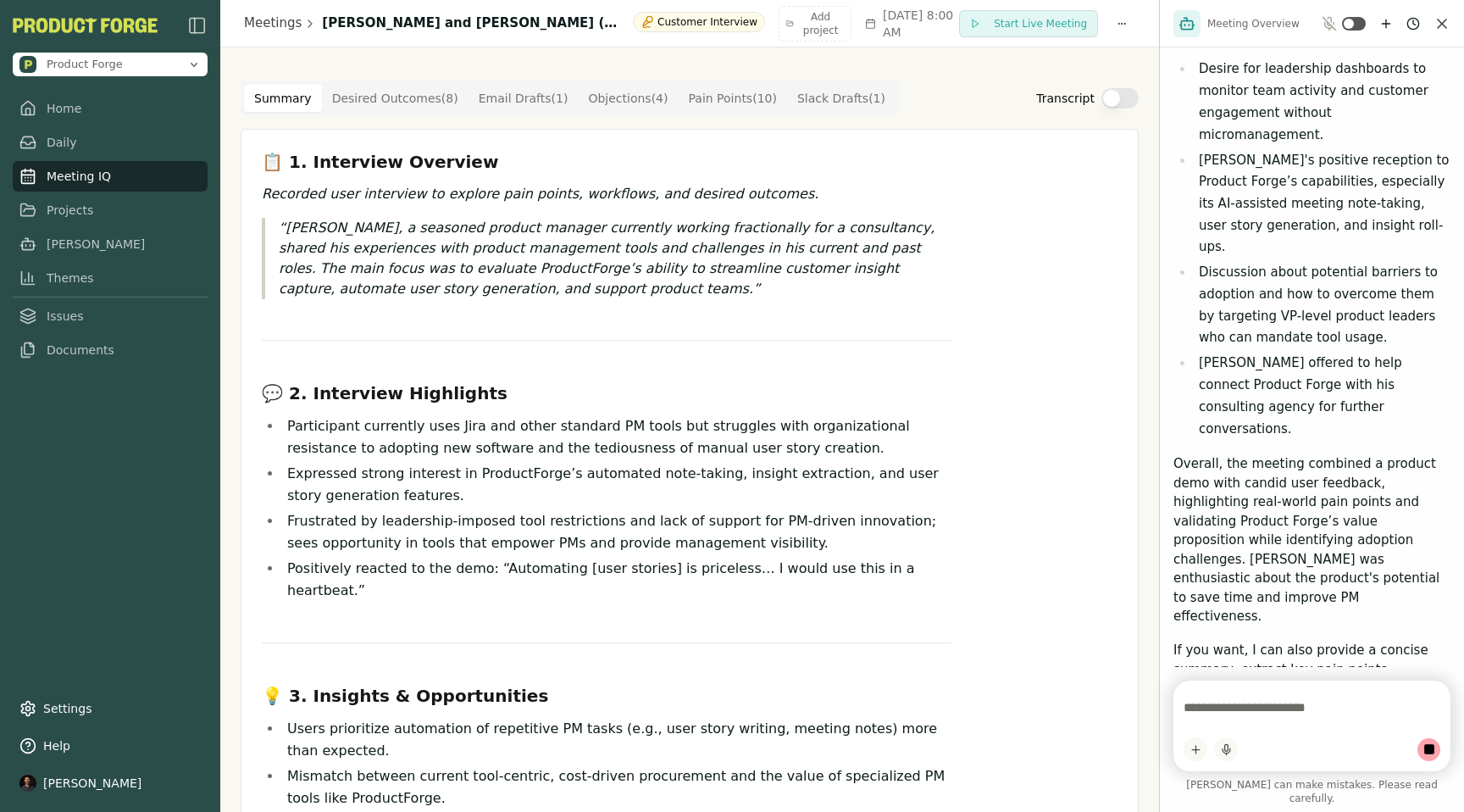
click at [1249, 715] on textarea at bounding box center [1312, 707] width 256 height 34
type textarea "*******"
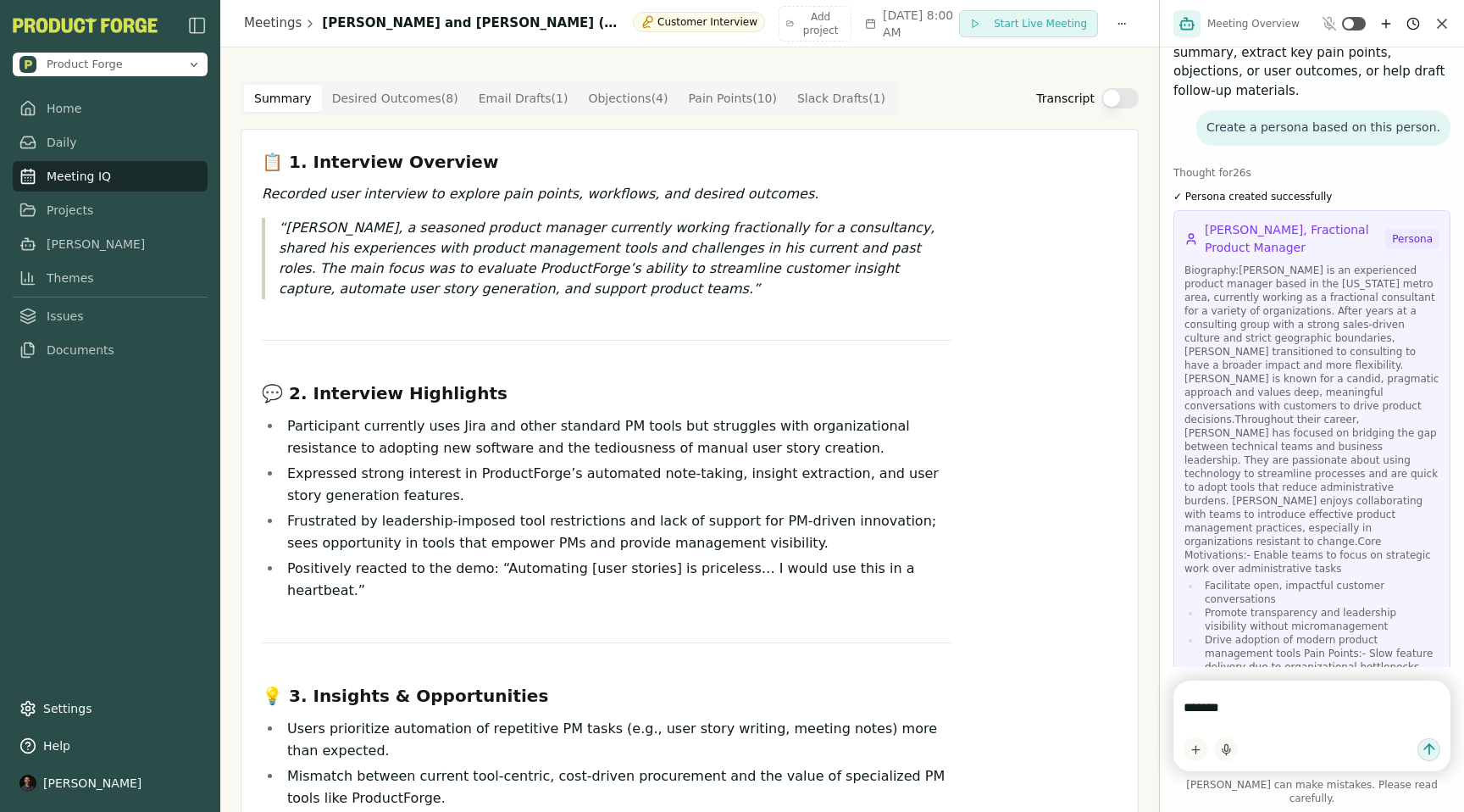
scroll to position [1562, 0]
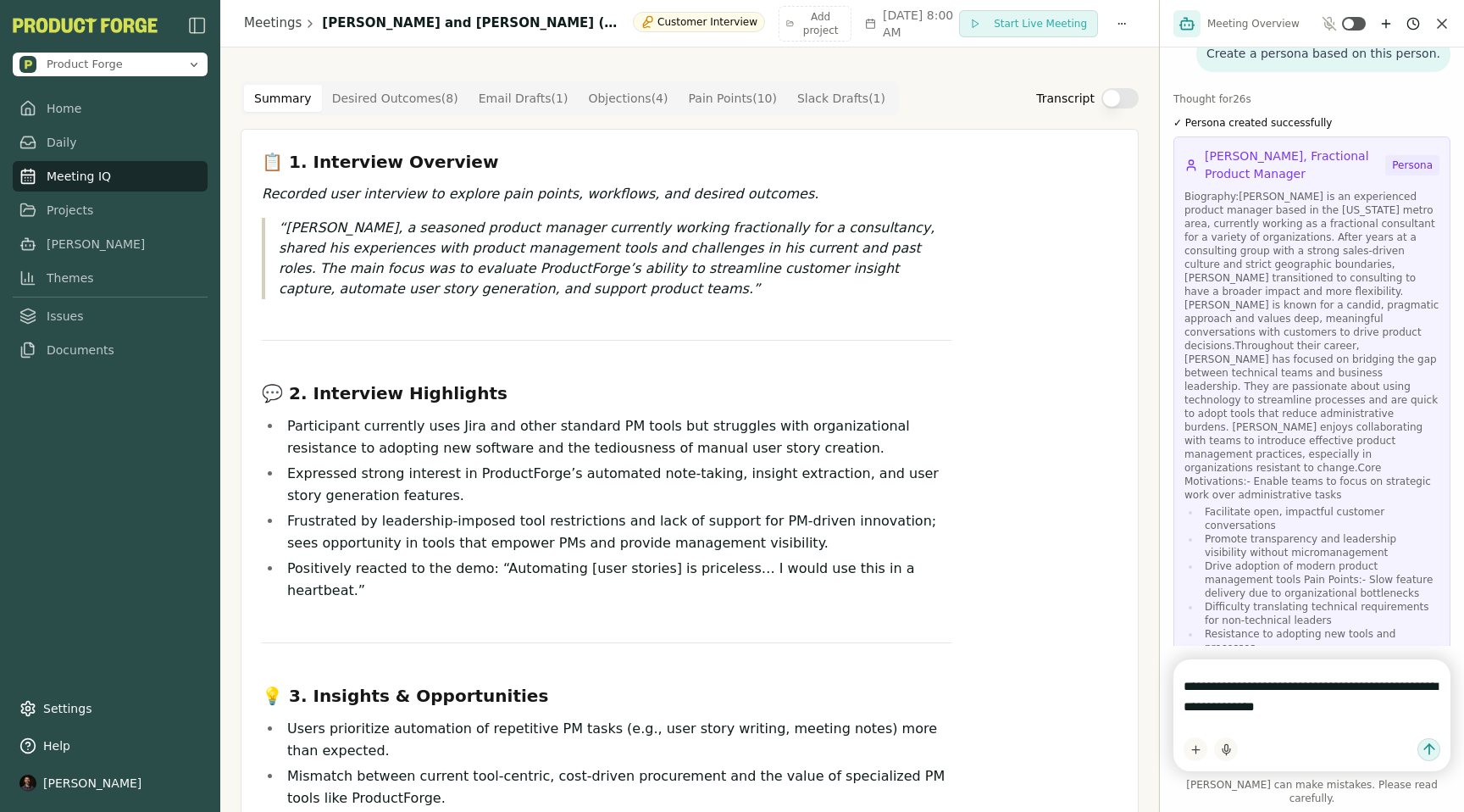
type textarea "**********"
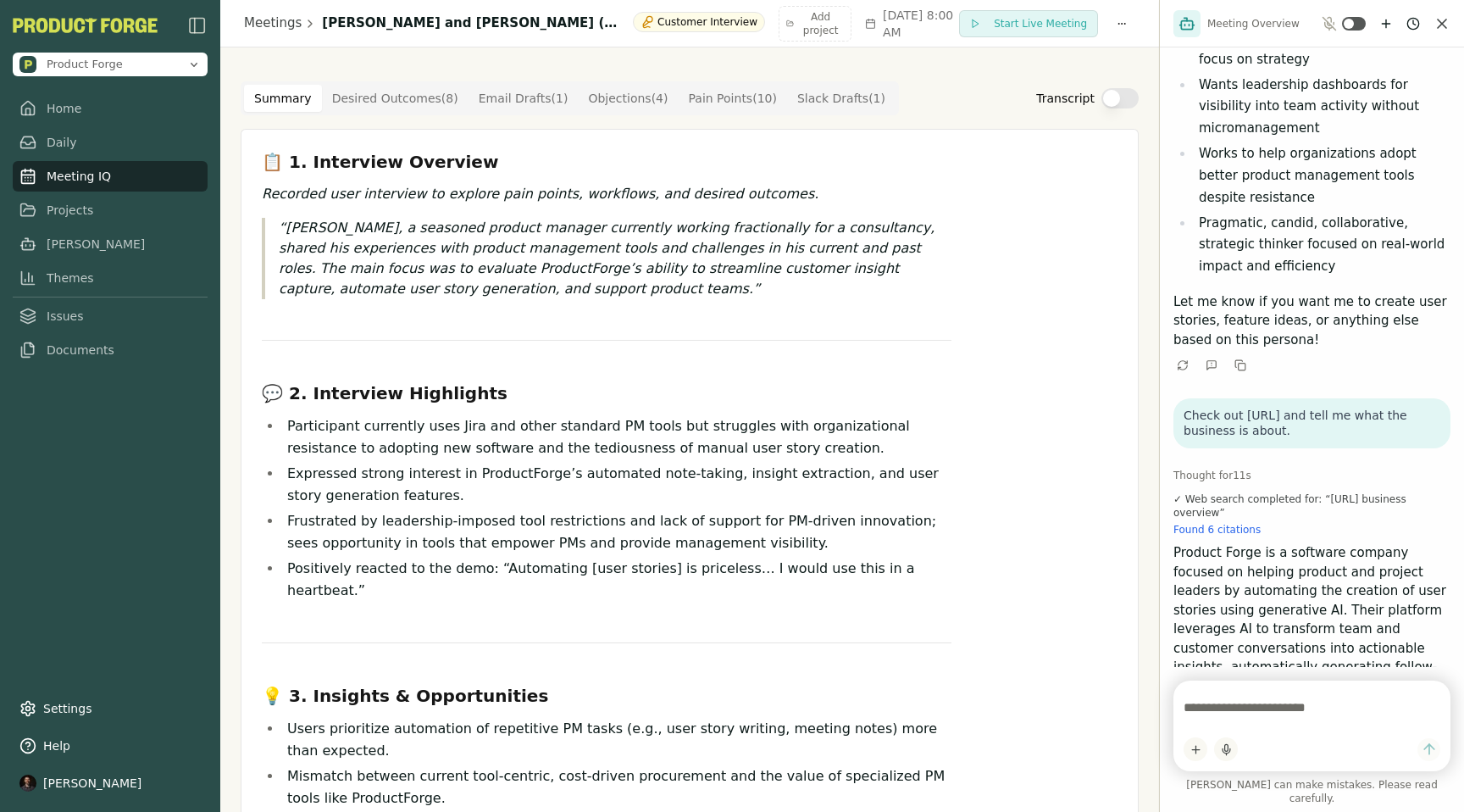
scroll to position [2953, 0]
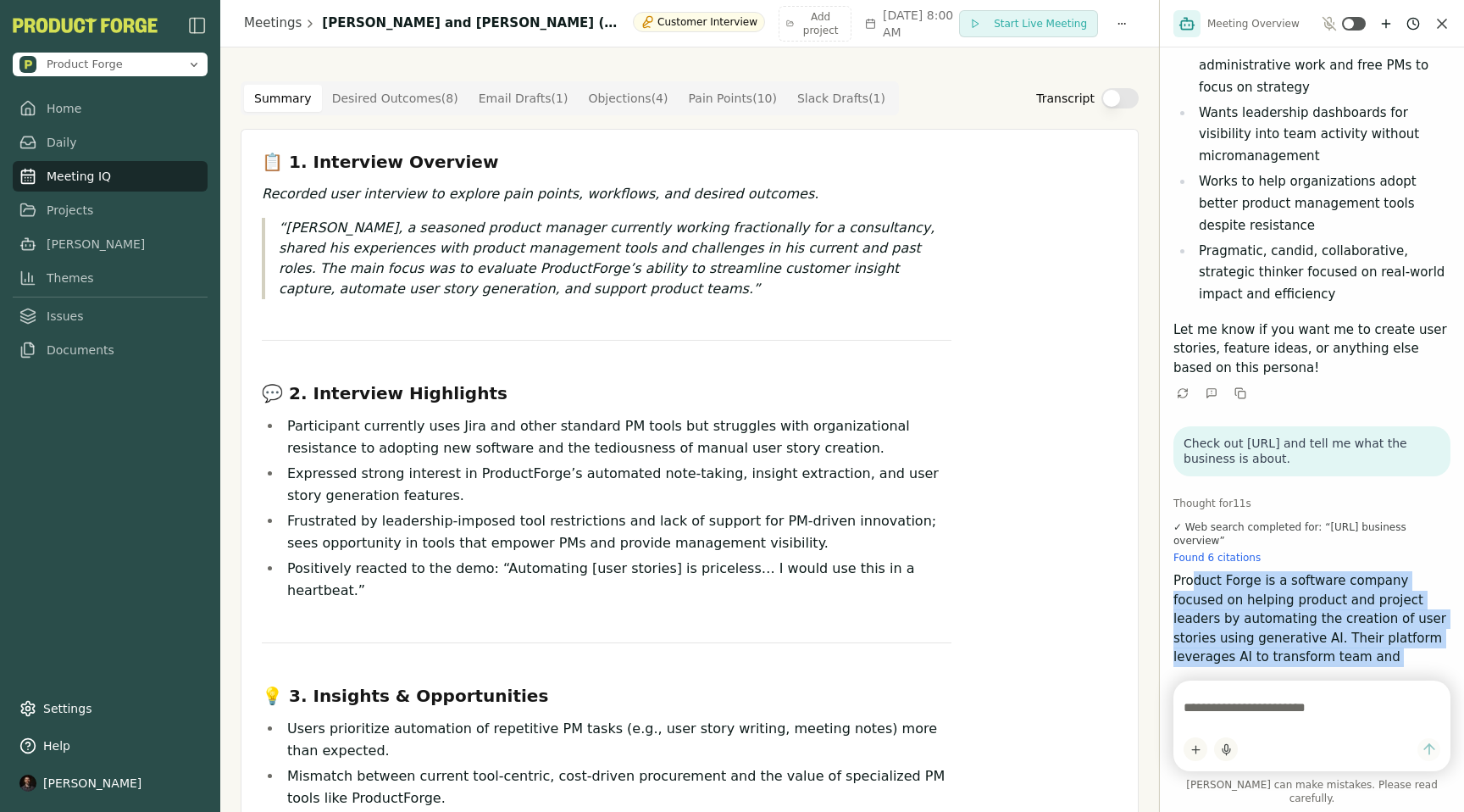
drag, startPoint x: 1195, startPoint y: 243, endPoint x: 1294, endPoint y: 499, distance: 274.5
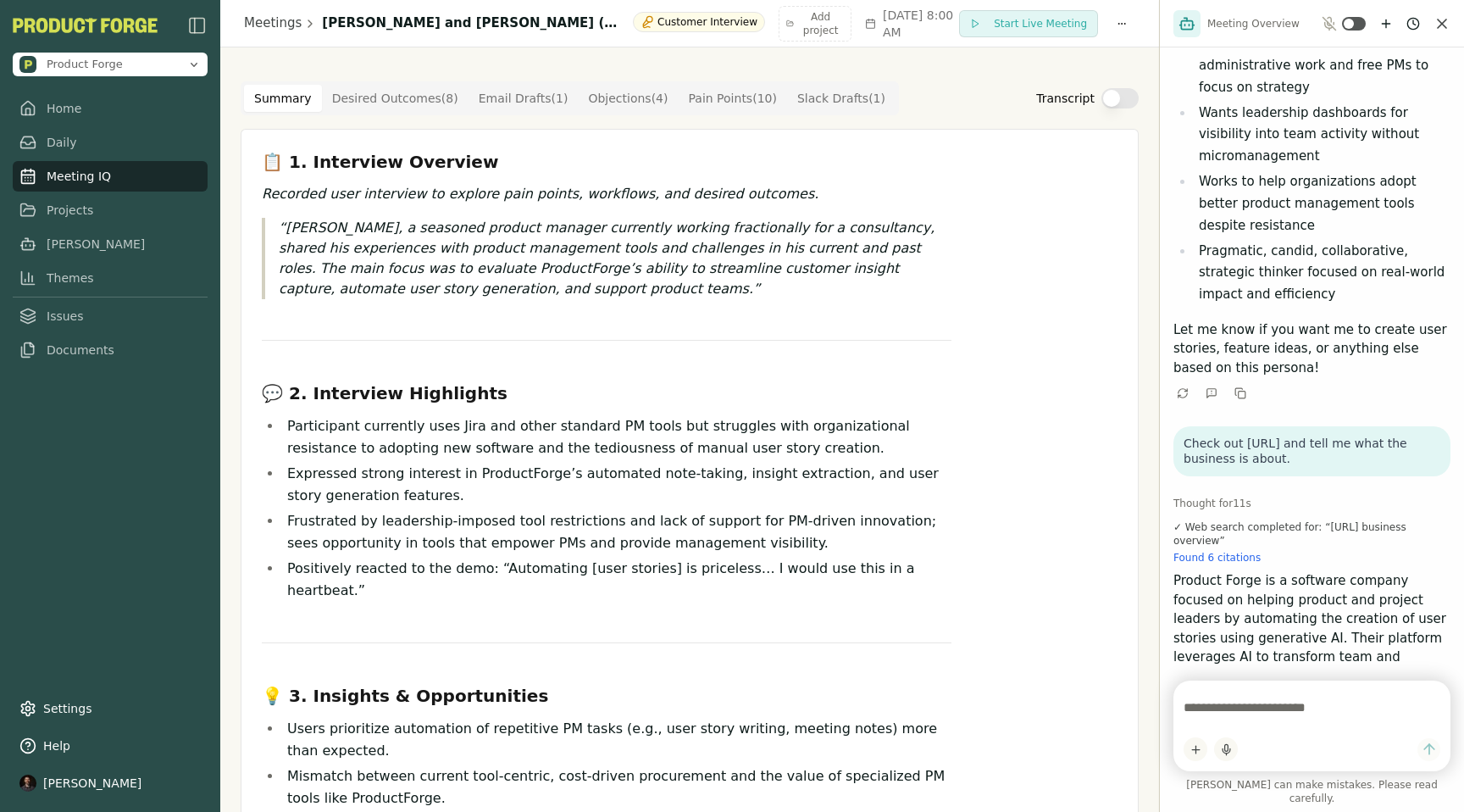
drag, startPoint x: 1180, startPoint y: 504, endPoint x: 1272, endPoint y: 522, distance: 93.7
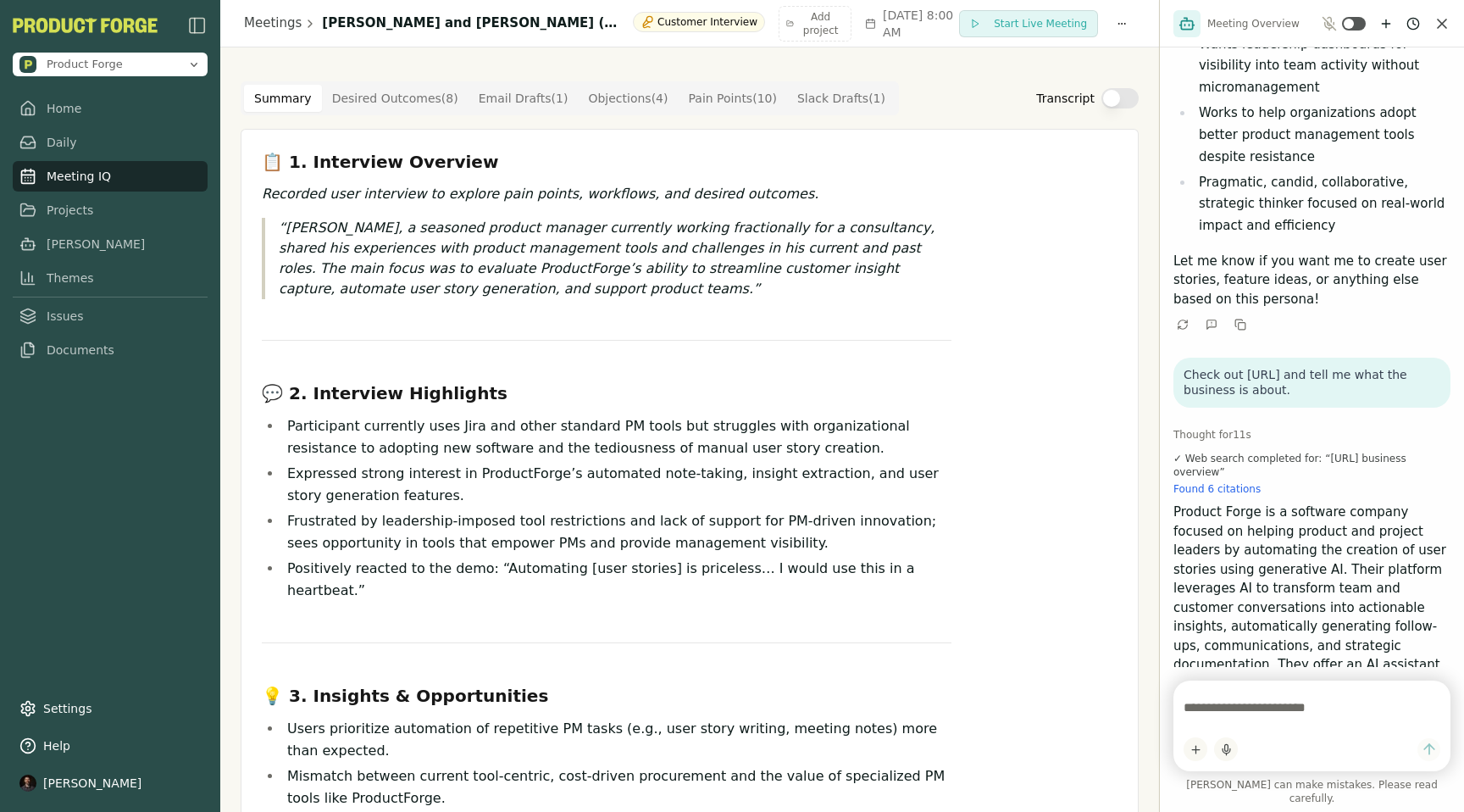
scroll to position [3024, 0]
drag, startPoint x: 1193, startPoint y: 469, endPoint x: 1202, endPoint y: 536, distance: 67.6
drag, startPoint x: 1311, startPoint y: 424, endPoint x: 1258, endPoint y: 455, distance: 61.4
